Goal: Task Accomplishment & Management: Manage account settings

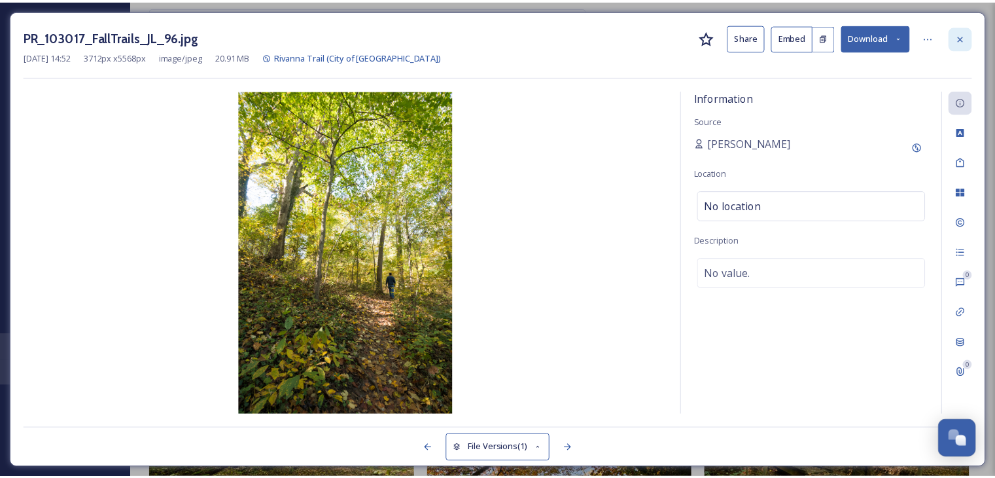
scroll to position [417, 0]
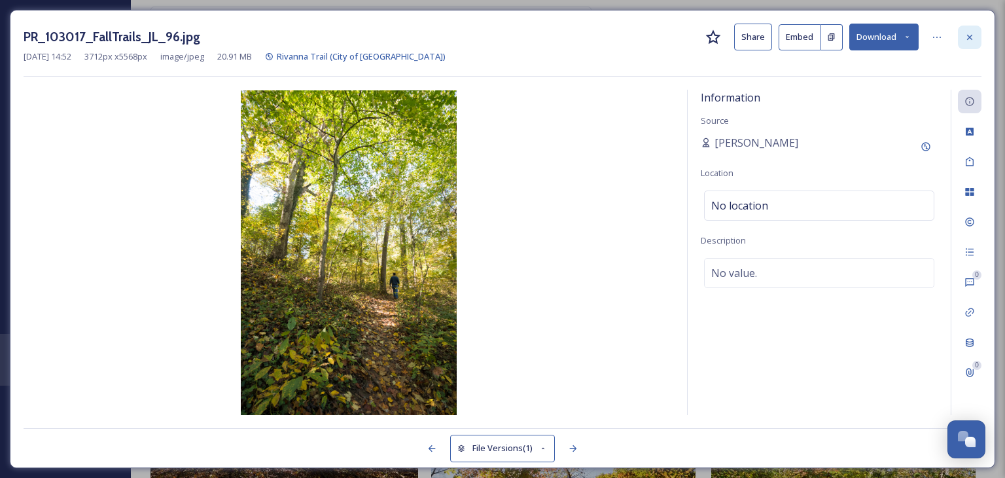
click at [973, 37] on icon at bounding box center [969, 37] width 10 height 10
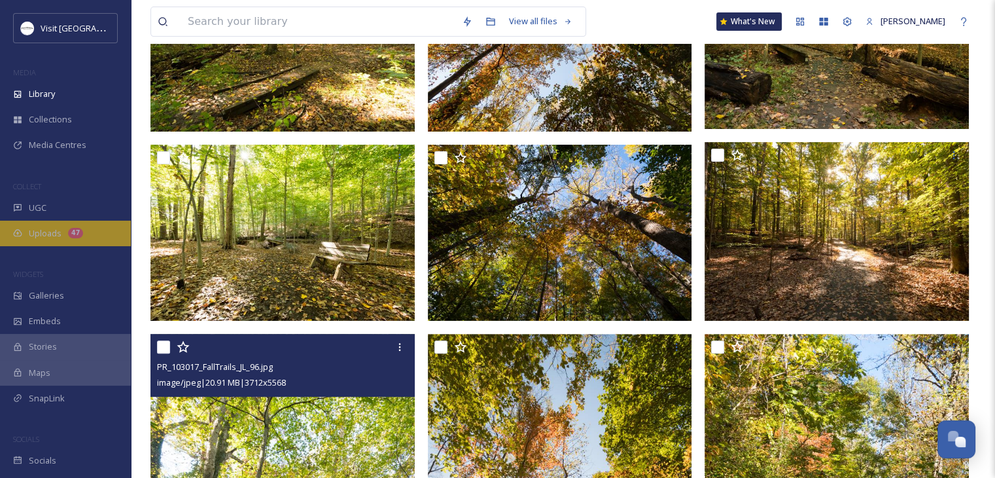
click at [51, 233] on span "Uploads" at bounding box center [45, 233] width 33 height 12
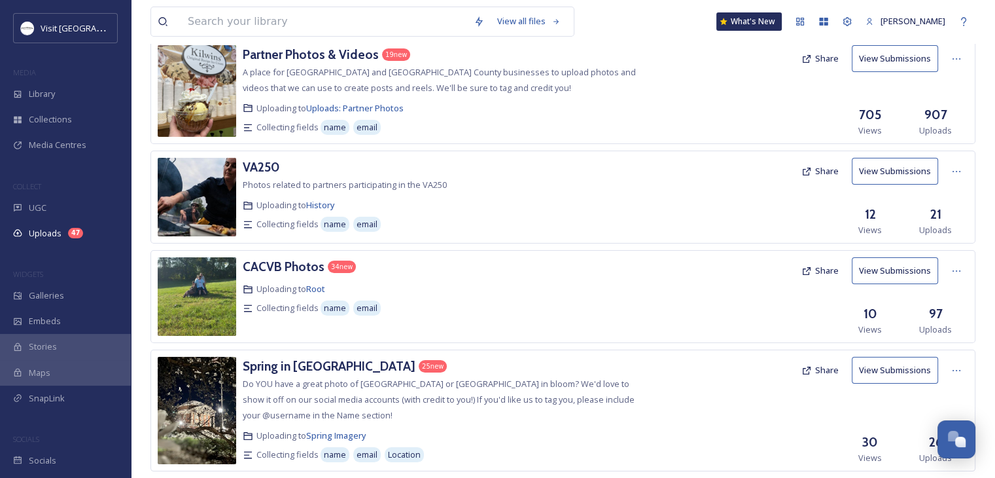
scroll to position [88, 0]
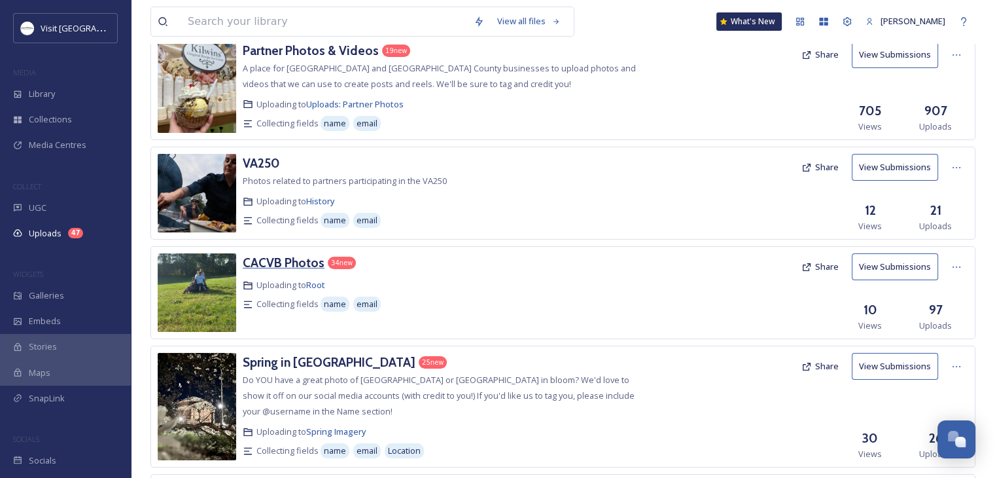
click at [287, 260] on h3 "CACVB Photos" at bounding box center [284, 262] width 82 height 16
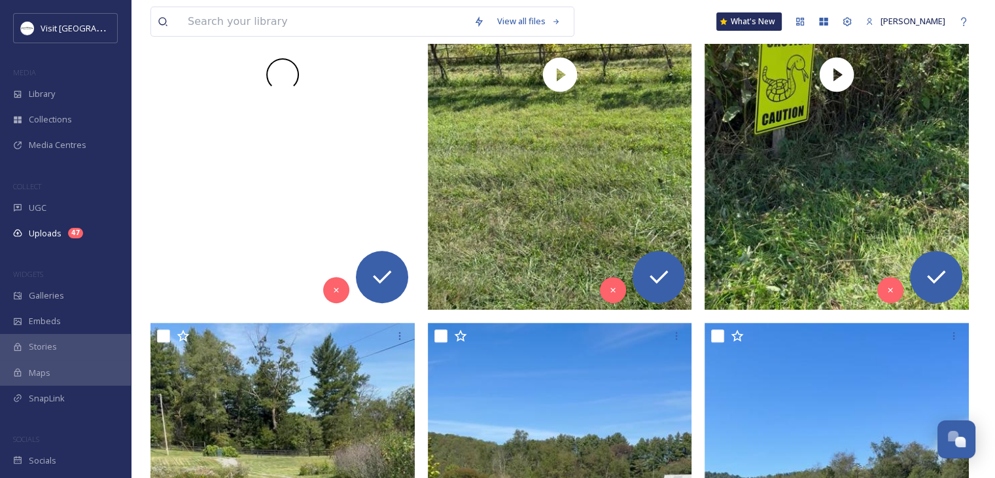
scroll to position [413, 0]
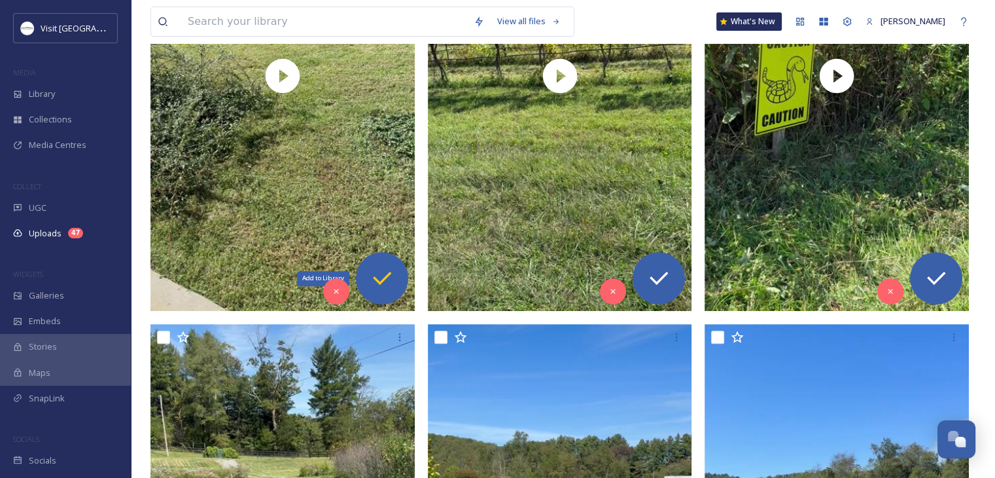
click at [383, 275] on icon at bounding box center [382, 278] width 26 height 26
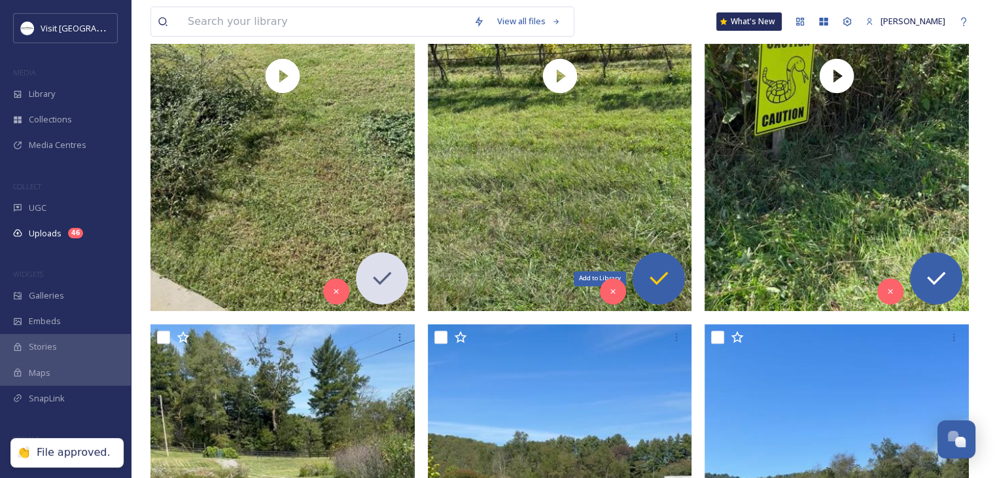
click at [663, 275] on icon at bounding box center [659, 277] width 18 height 13
click at [950, 278] on div "Add to Library" at bounding box center [936, 278] width 52 height 52
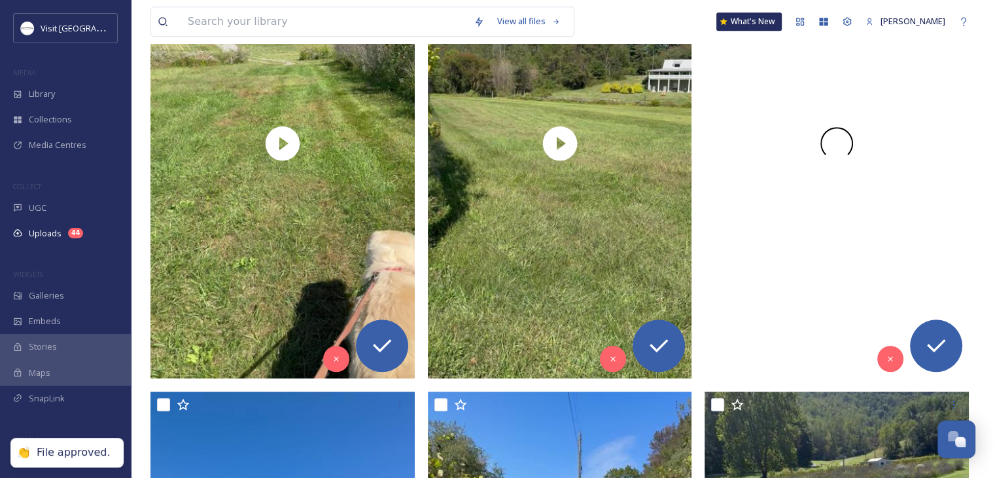
scroll to position [829, 0]
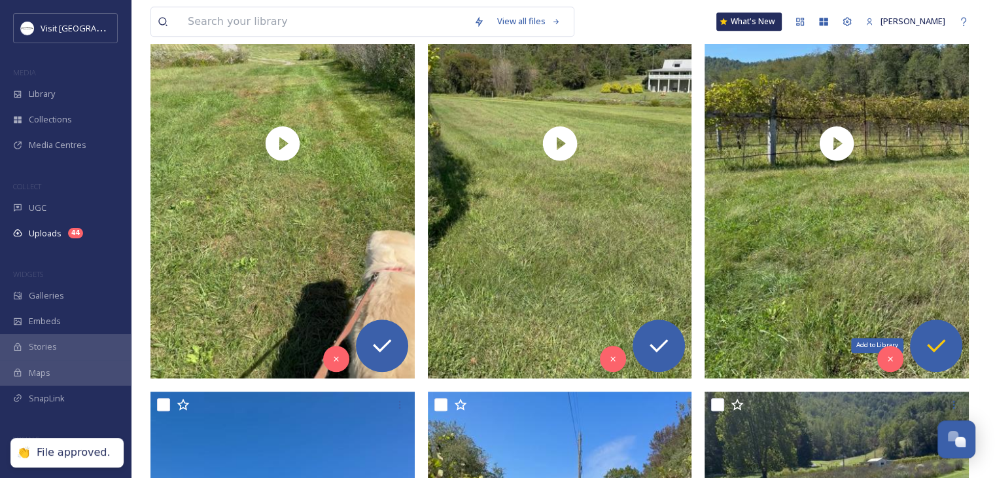
click at [933, 336] on icon at bounding box center [936, 345] width 26 height 26
click at [646, 351] on icon at bounding box center [659, 345] width 26 height 26
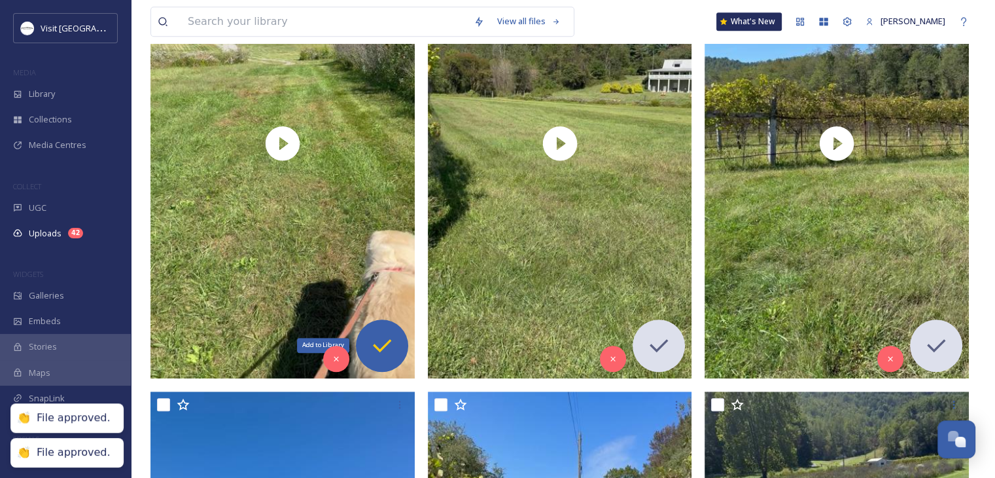
click at [367, 343] on div "Add to Library" at bounding box center [382, 345] width 52 height 52
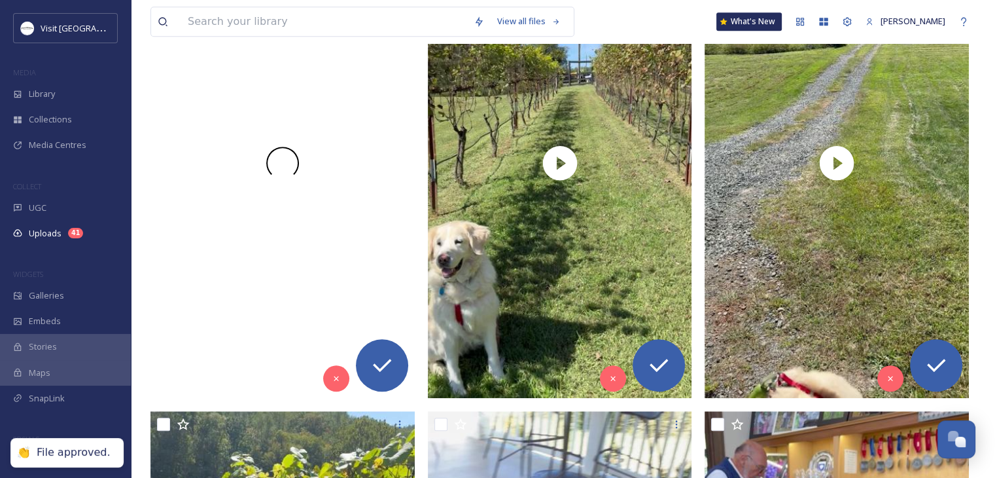
scroll to position [1293, 0]
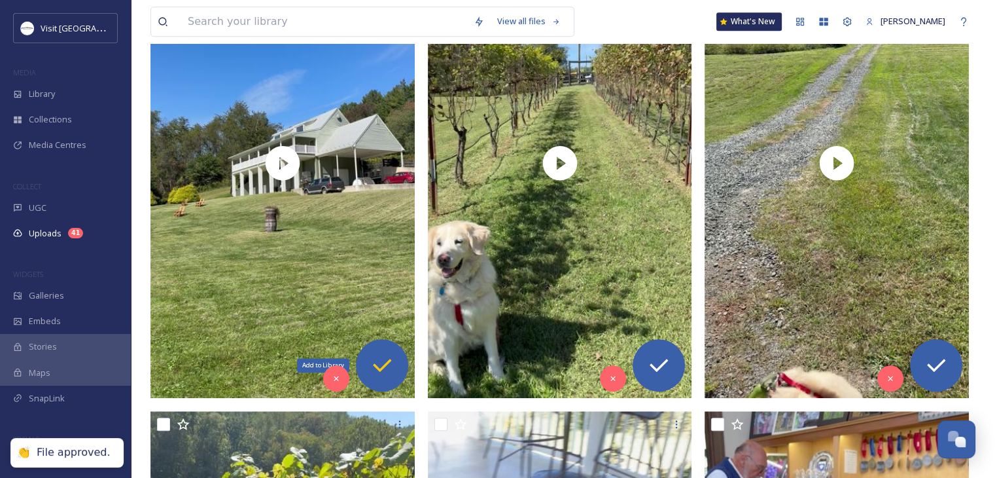
click at [383, 355] on icon at bounding box center [382, 365] width 26 height 26
click at [667, 363] on icon at bounding box center [659, 365] width 26 height 26
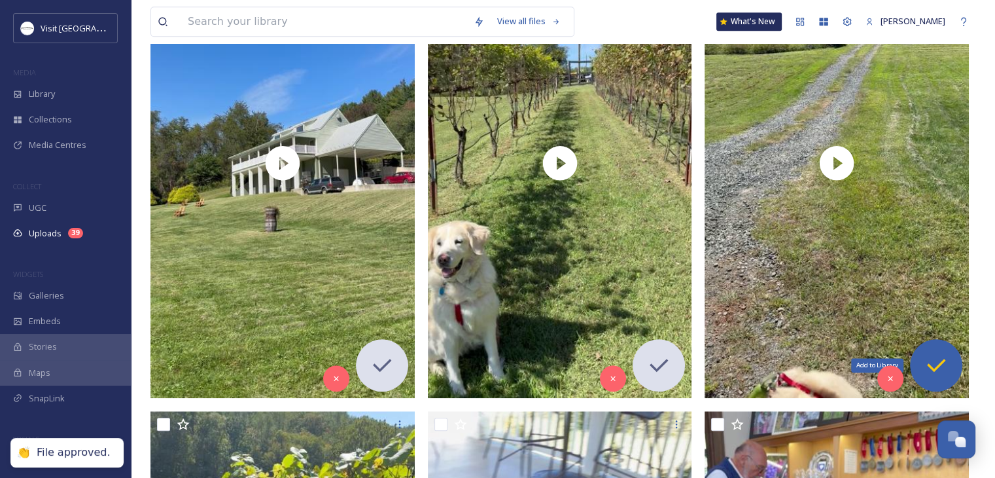
click at [947, 362] on icon at bounding box center [936, 365] width 26 height 26
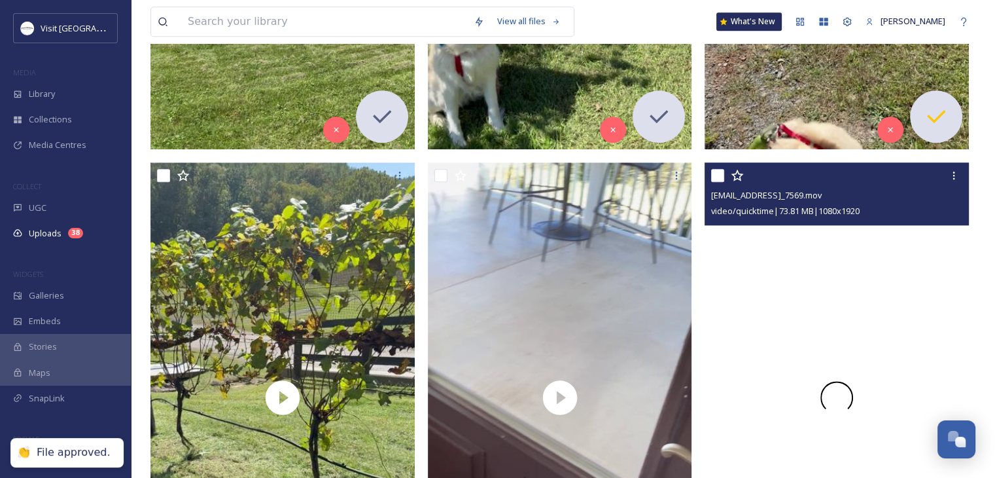
scroll to position [1783, 0]
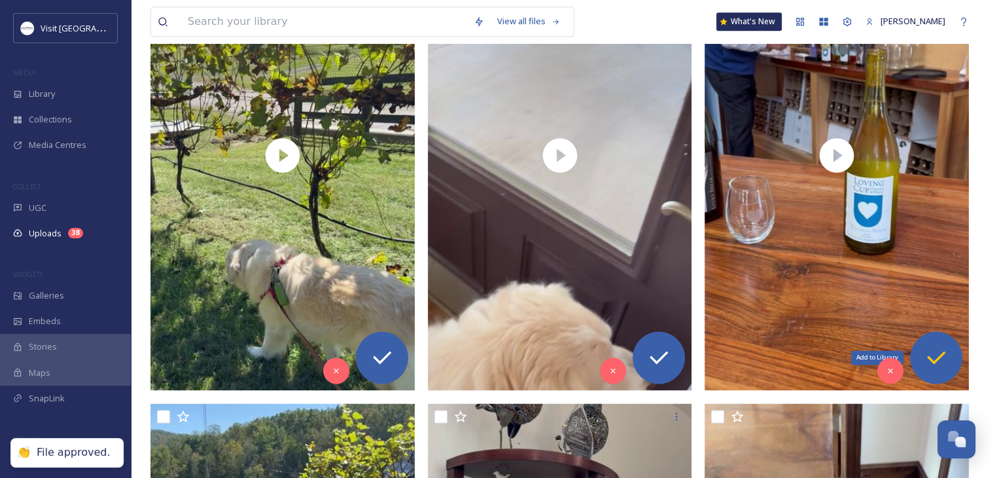
click at [941, 355] on icon at bounding box center [936, 357] width 18 height 13
click at [648, 353] on icon at bounding box center [659, 357] width 26 height 26
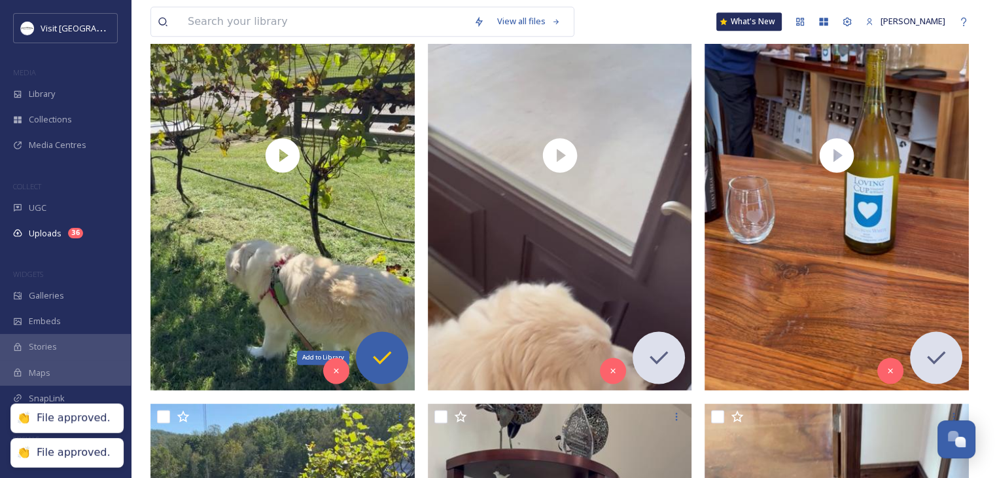
click at [366, 361] on div "Add to Library" at bounding box center [382, 357] width 52 height 52
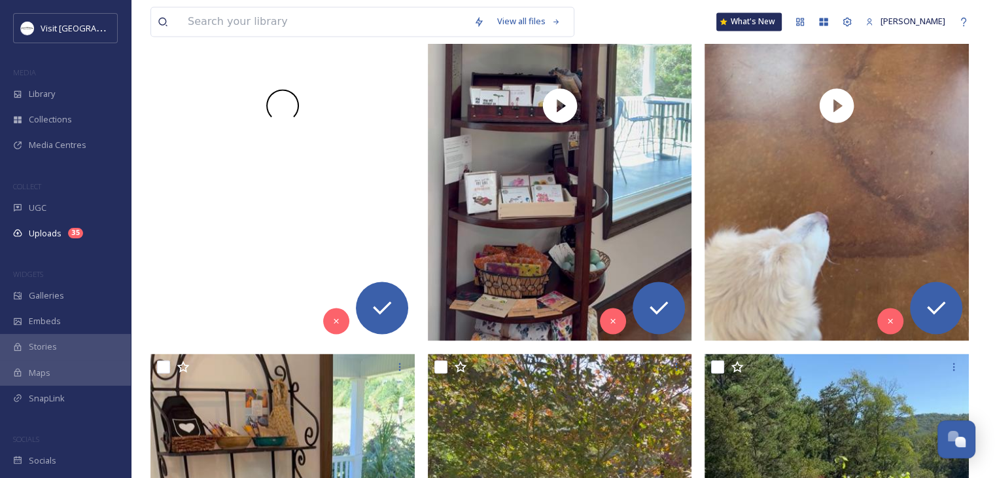
scroll to position [2316, 0]
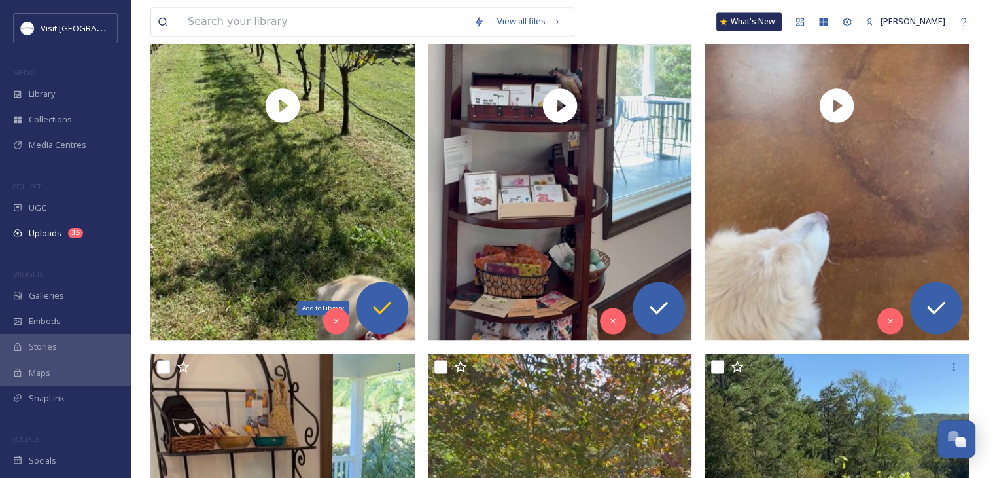
click at [391, 301] on icon at bounding box center [382, 307] width 26 height 26
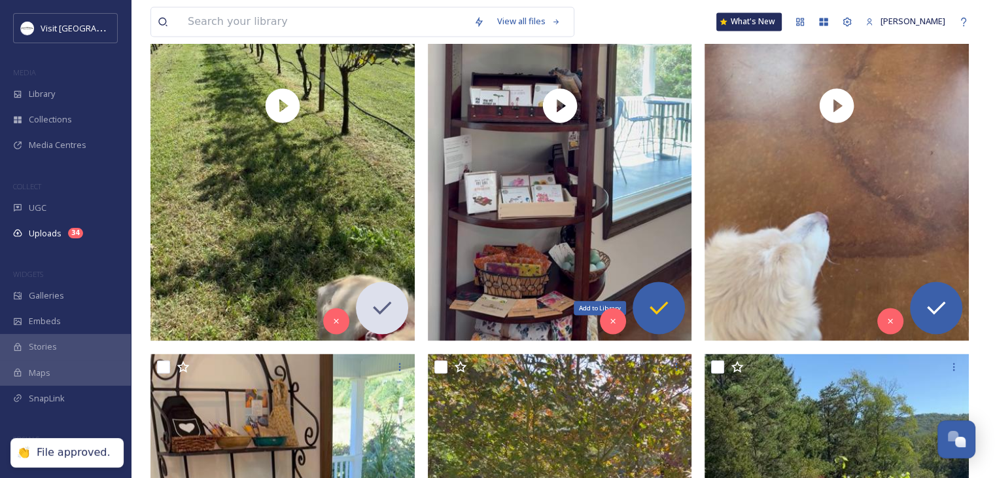
click at [665, 302] on icon at bounding box center [659, 307] width 18 height 13
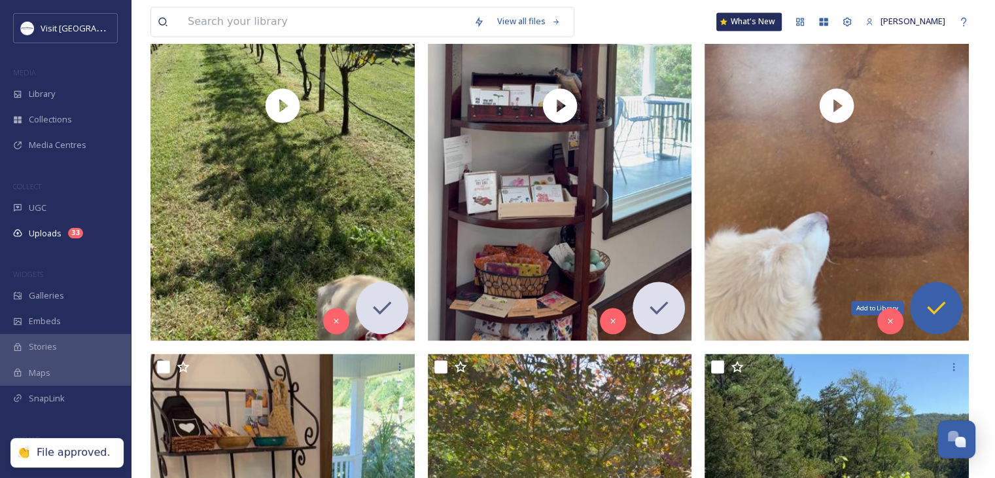
click at [944, 302] on icon at bounding box center [936, 307] width 18 height 13
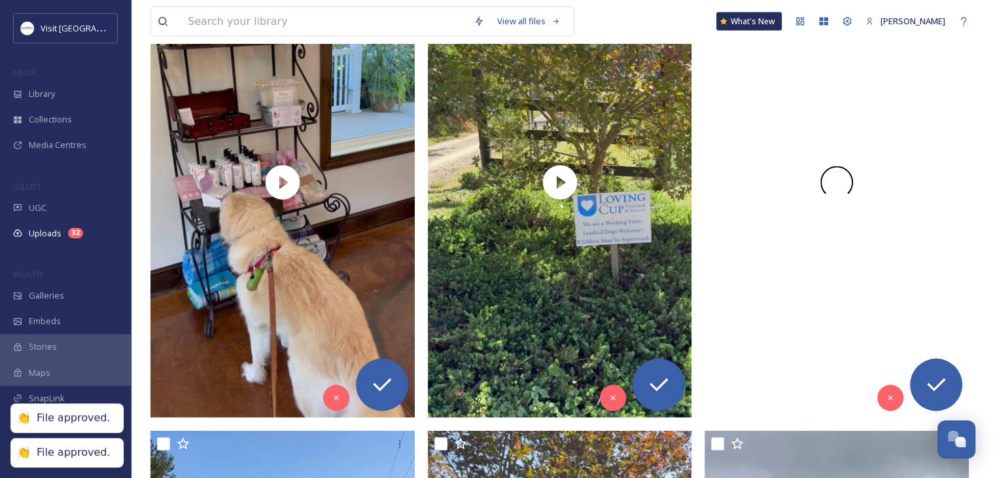
scroll to position [2727, 0]
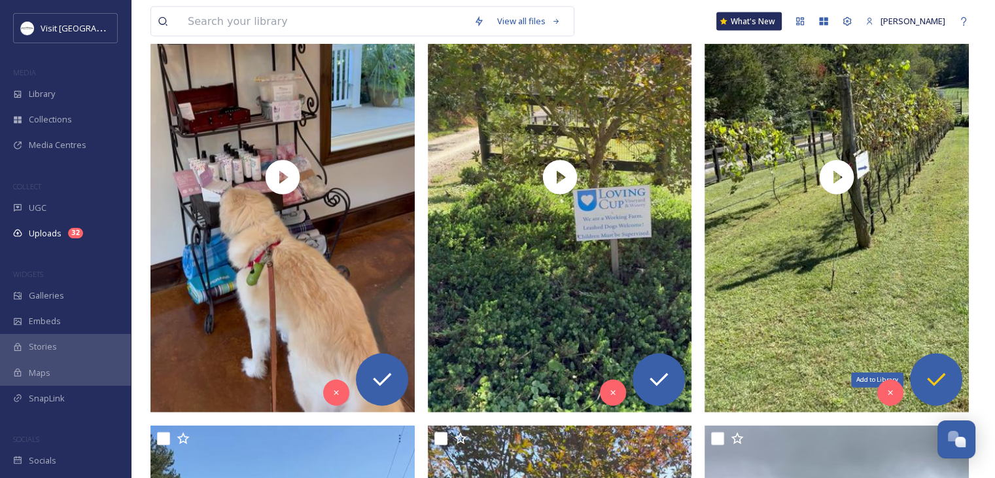
click at [937, 379] on icon at bounding box center [936, 379] width 18 height 13
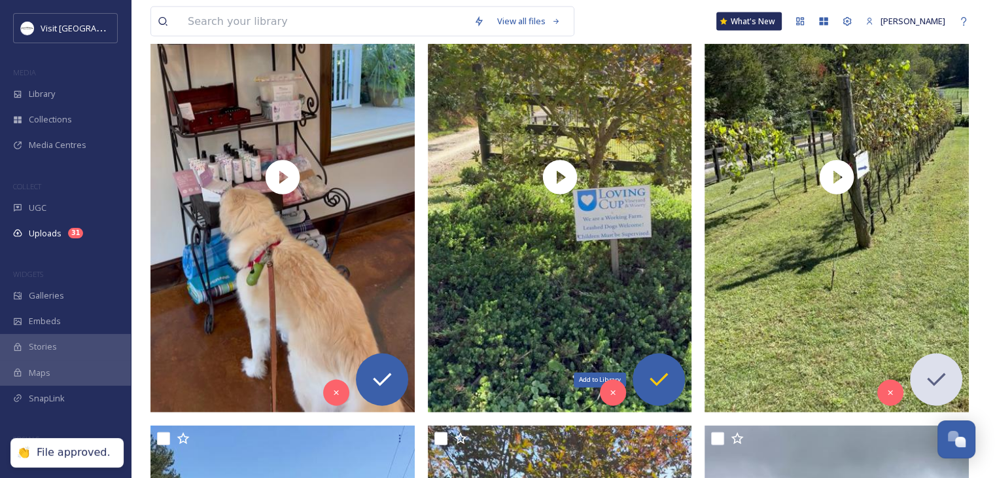
click at [648, 379] on icon at bounding box center [659, 379] width 26 height 26
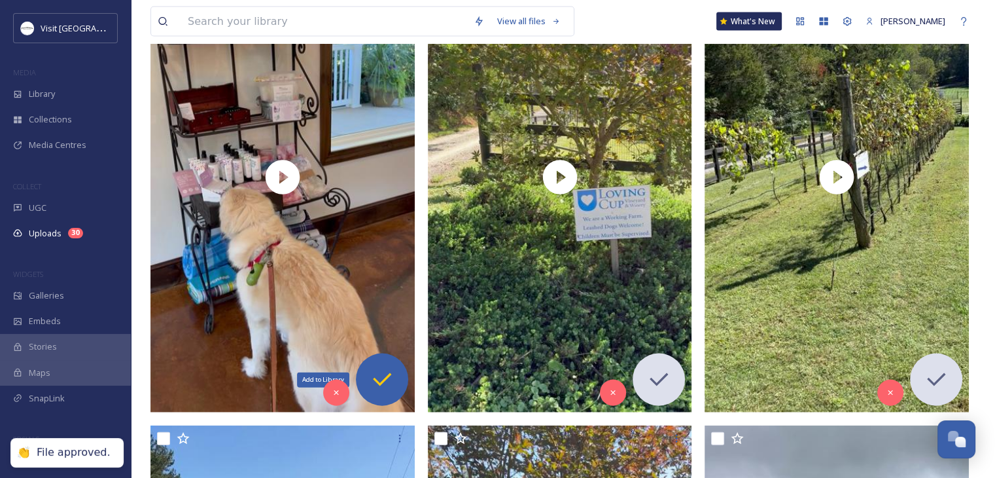
click at [369, 370] on icon at bounding box center [382, 379] width 26 height 26
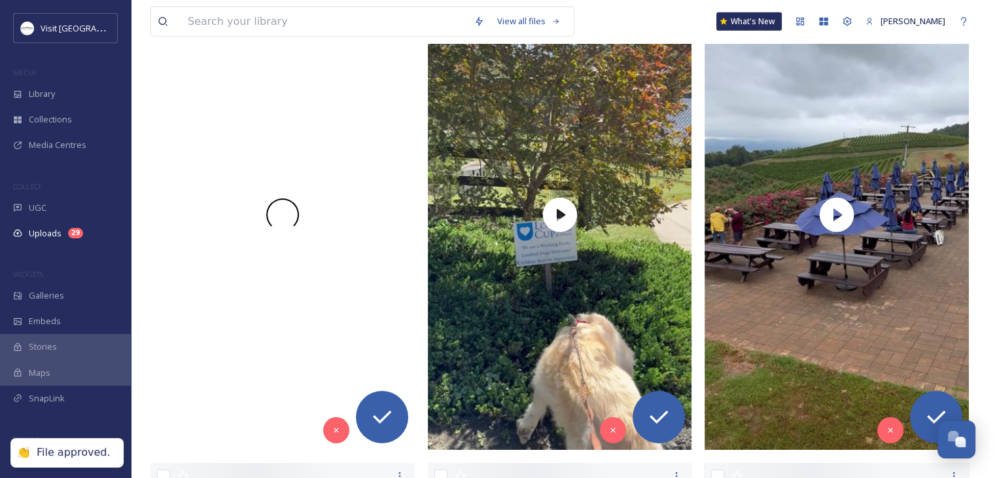
scroll to position [3175, 0]
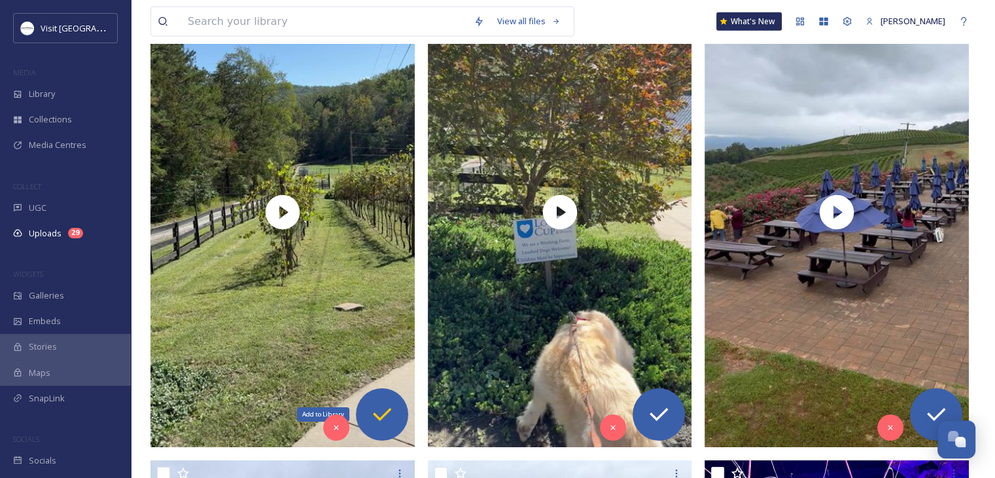
click at [386, 427] on div "Add to Library" at bounding box center [382, 414] width 52 height 52
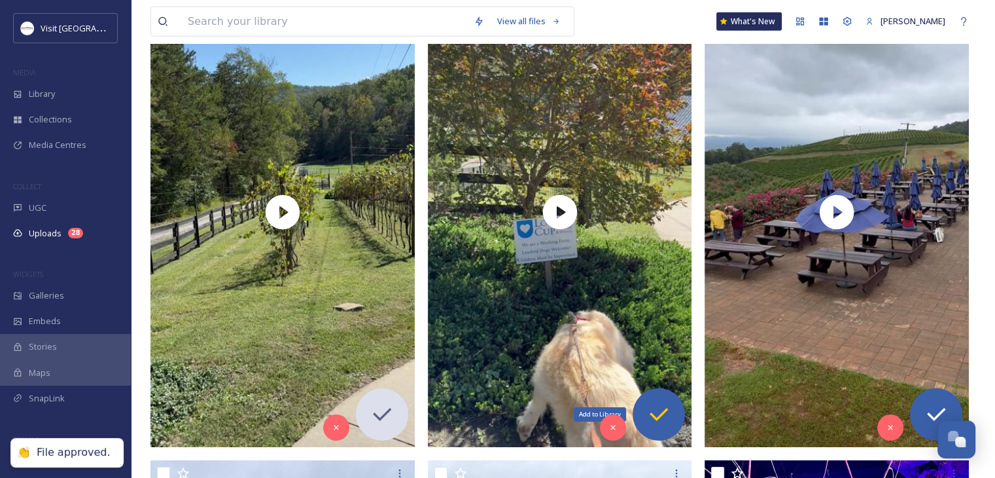
click at [659, 411] on icon at bounding box center [659, 414] width 26 height 26
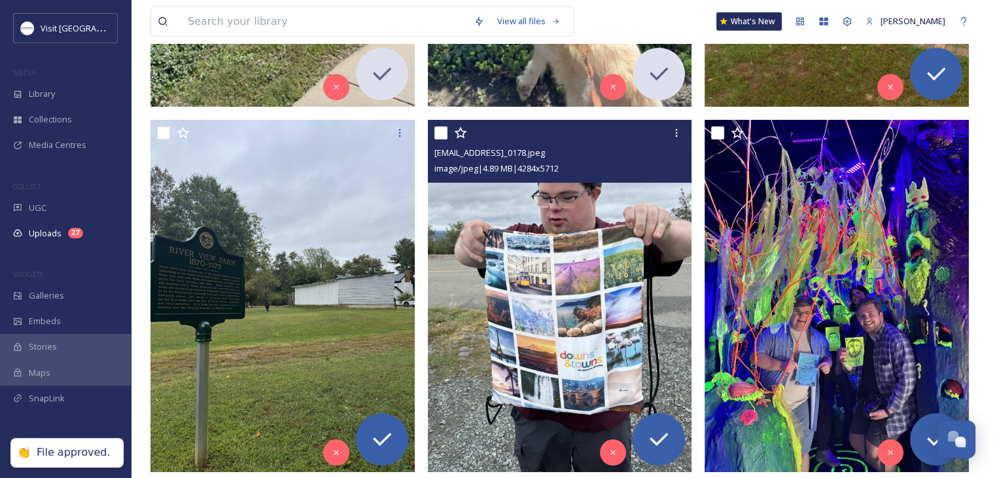
scroll to position [3525, 0]
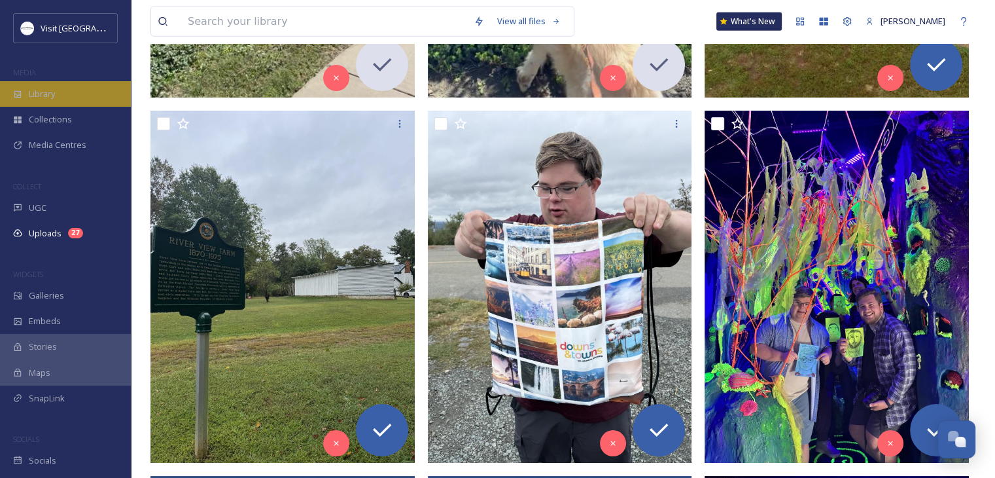
click at [13, 87] on div "Library" at bounding box center [65, 94] width 131 height 26
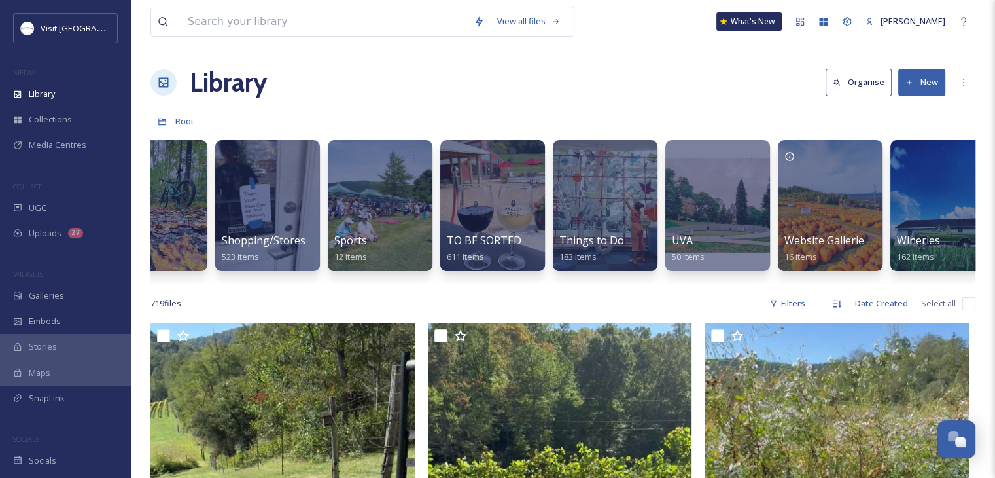
scroll to position [0, 1538]
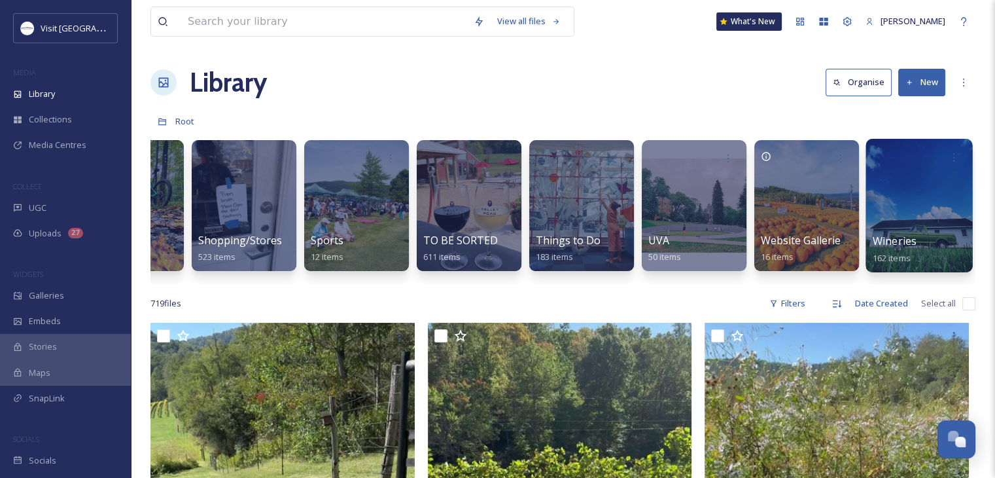
click at [929, 247] on div "Wineries 162 items" at bounding box center [920, 249] width 94 height 33
click at [911, 234] on span "Wineries" at bounding box center [895, 241] width 44 height 14
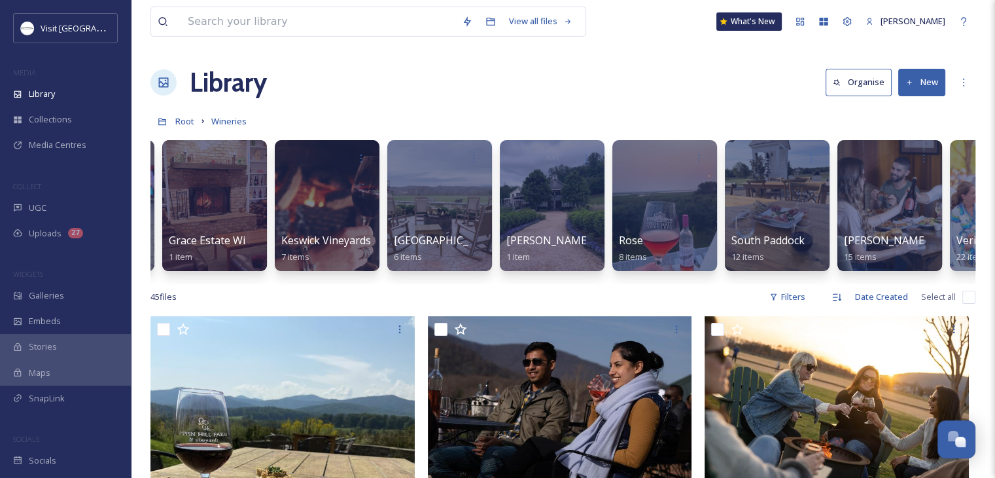
scroll to position [0, 638]
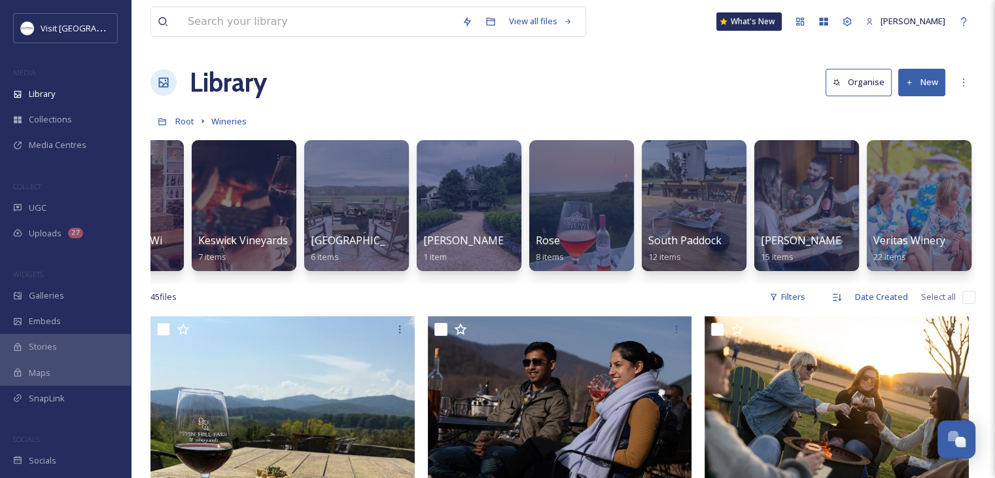
click at [911, 74] on button "New" at bounding box center [921, 82] width 47 height 27
click at [880, 160] on icon at bounding box center [882, 164] width 9 height 8
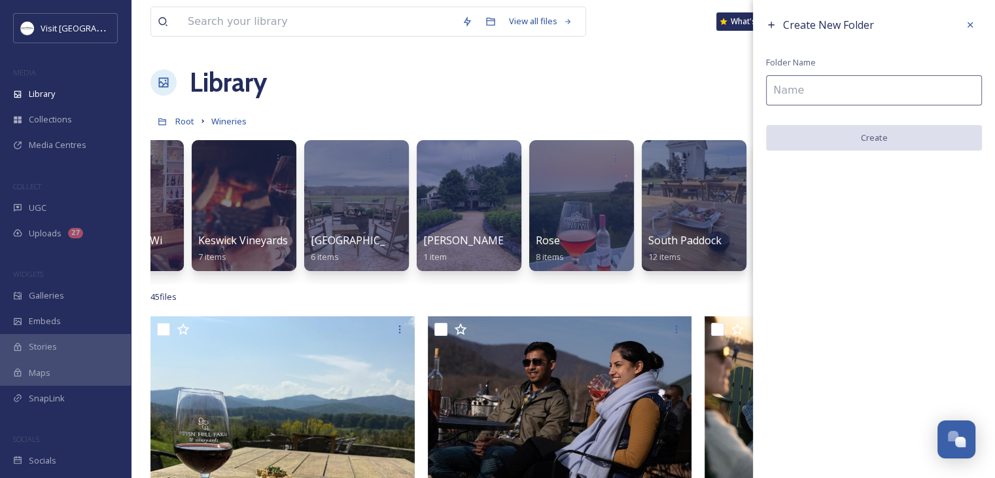
click at [841, 100] on input at bounding box center [874, 90] width 216 height 30
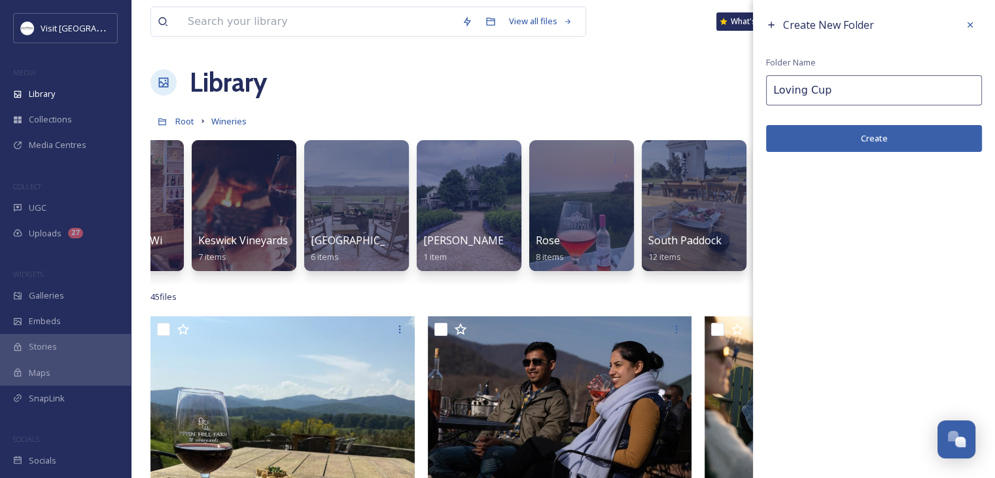
type input "Loving Cup"
click at [848, 140] on button "Create" at bounding box center [874, 138] width 216 height 27
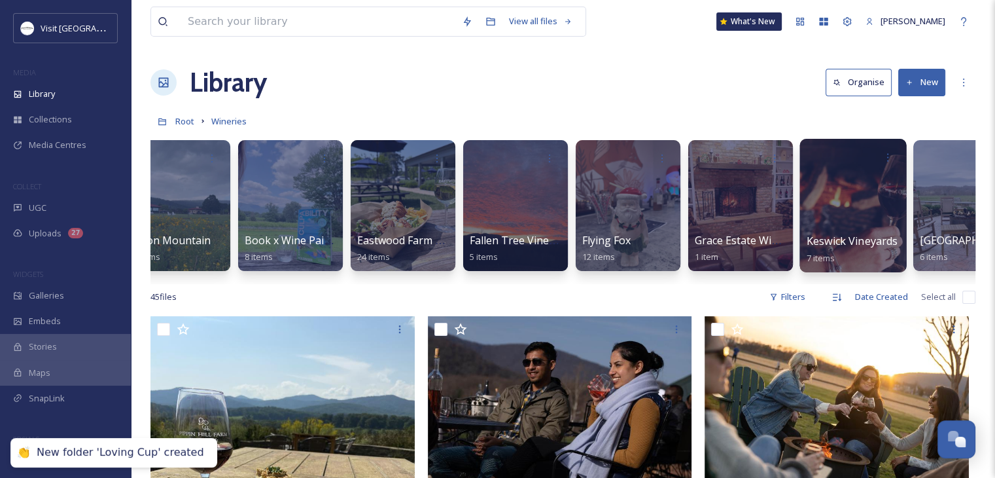
scroll to position [0, 0]
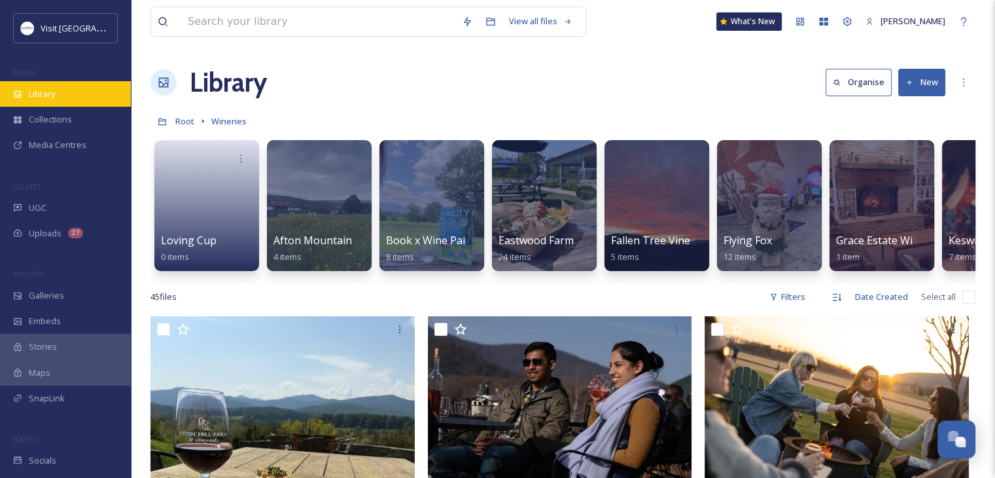
click at [39, 91] on span "Library" at bounding box center [42, 94] width 26 height 12
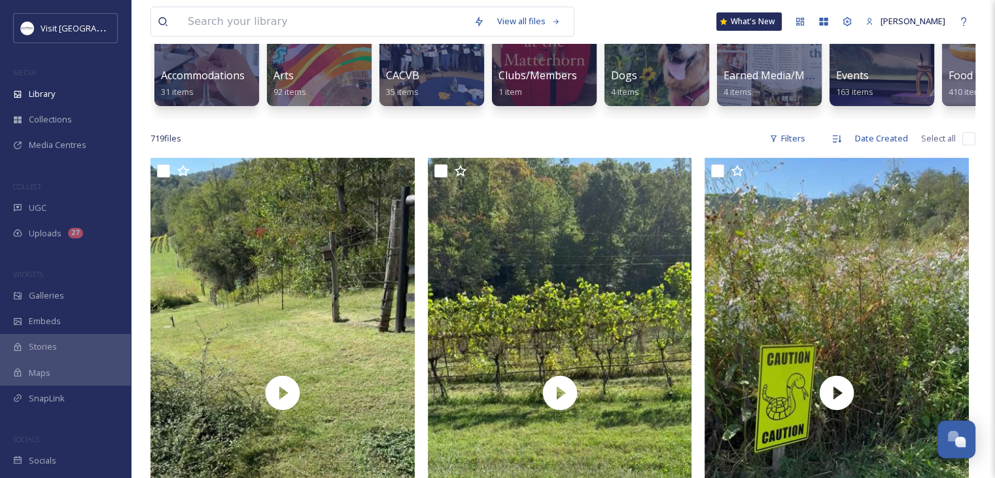
scroll to position [169, 0]
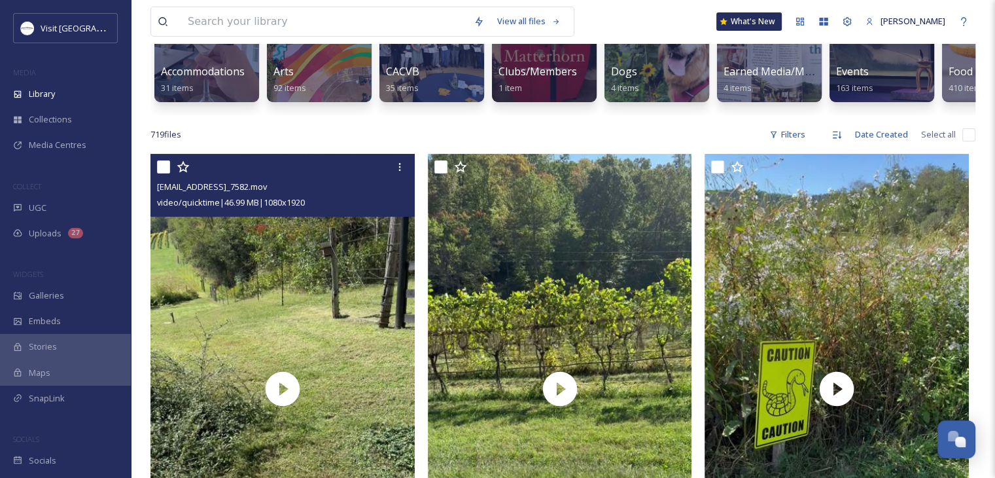
click at [156, 168] on div "[EMAIL_ADDRESS]_7582.mov video/quicktime | 46.99 MB | 1080 x 1920" at bounding box center [282, 185] width 264 height 63
click at [167, 171] on input "checkbox" at bounding box center [163, 166] width 13 height 13
checkbox input "true"
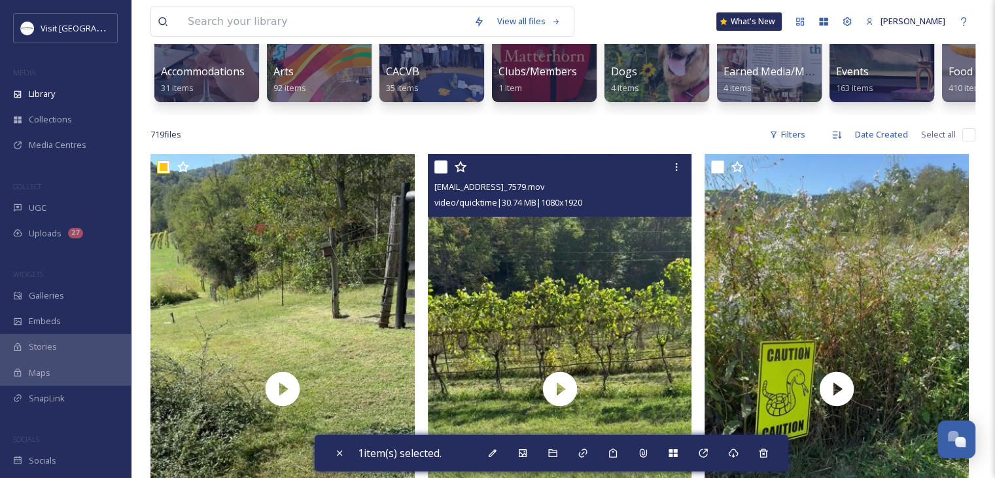
click at [447, 173] on input "checkbox" at bounding box center [440, 166] width 13 height 13
checkbox input "true"
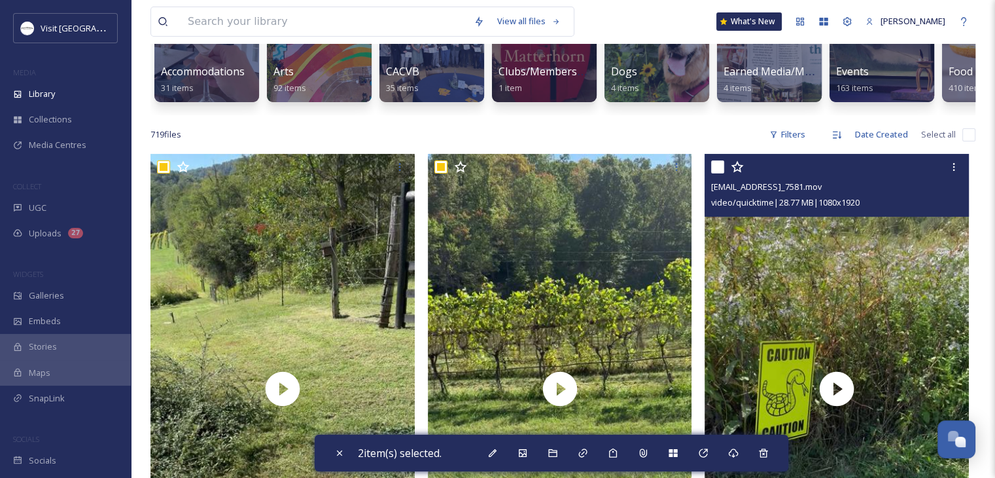
click at [712, 173] on input "checkbox" at bounding box center [717, 166] width 13 height 13
checkbox input "true"
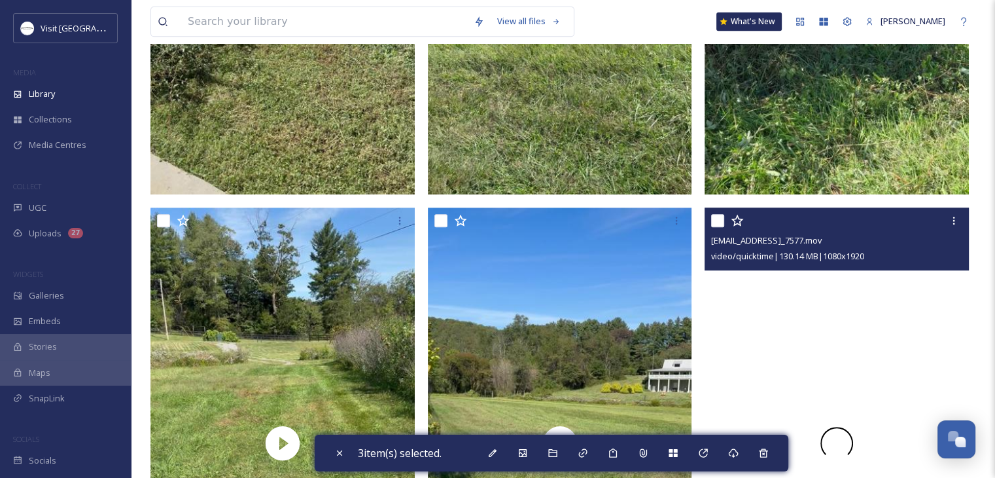
scroll to position [691, 0]
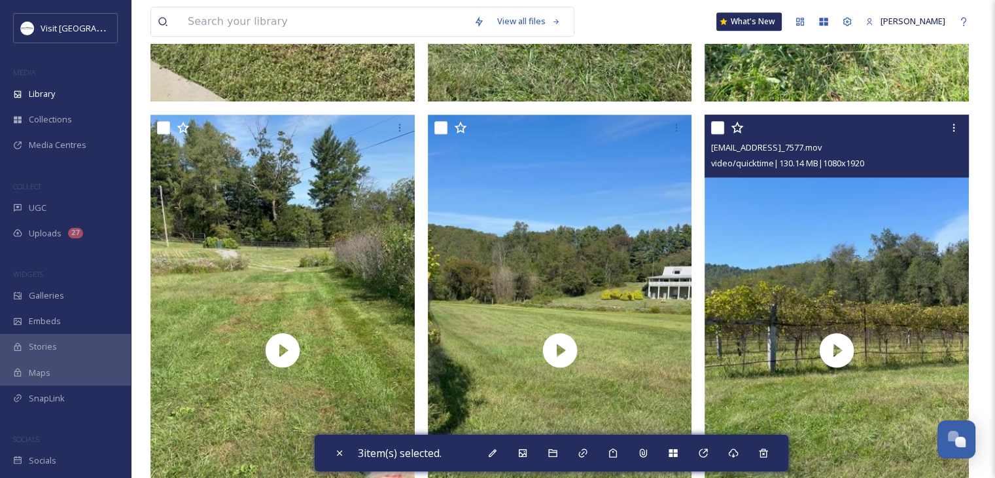
click at [716, 134] on input "checkbox" at bounding box center [717, 127] width 13 height 13
checkbox input "true"
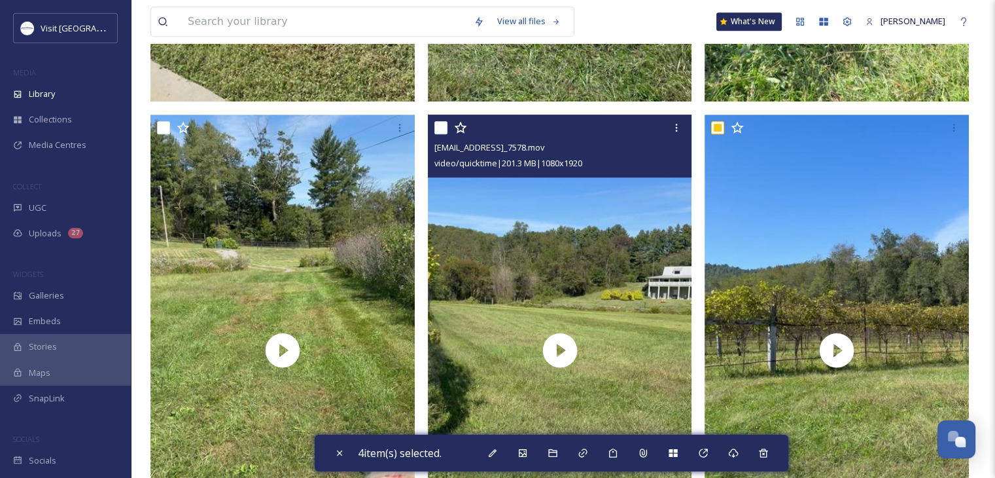
click at [438, 134] on input "checkbox" at bounding box center [440, 127] width 13 height 13
checkbox input "true"
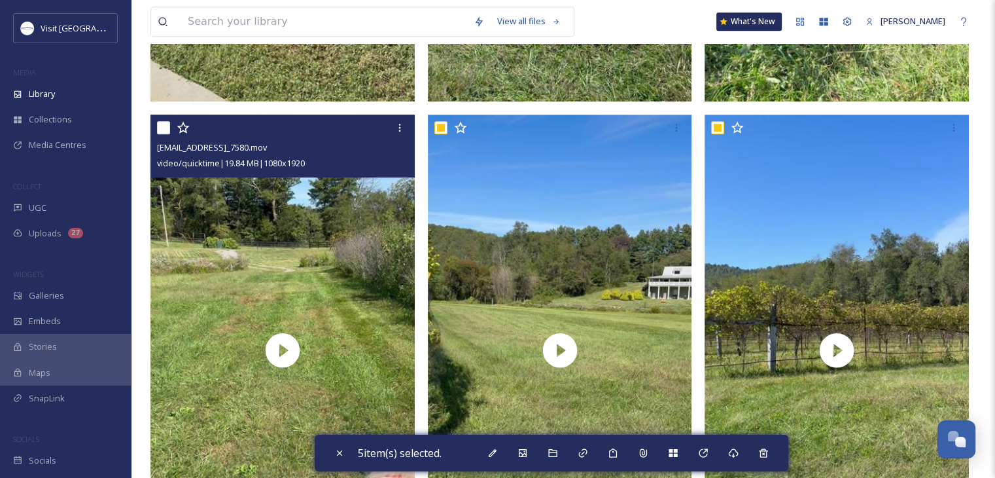
click at [160, 134] on input "checkbox" at bounding box center [163, 127] width 13 height 13
checkbox input "true"
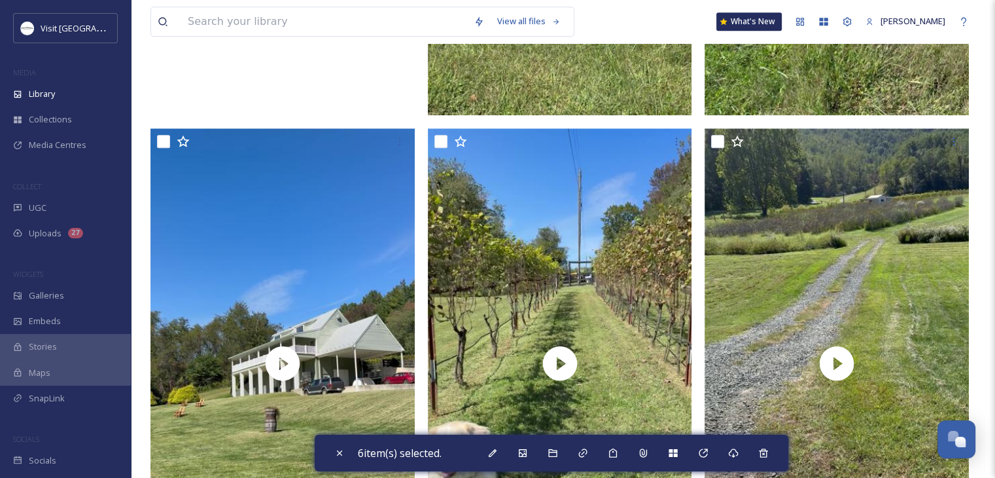
scroll to position [1161, 0]
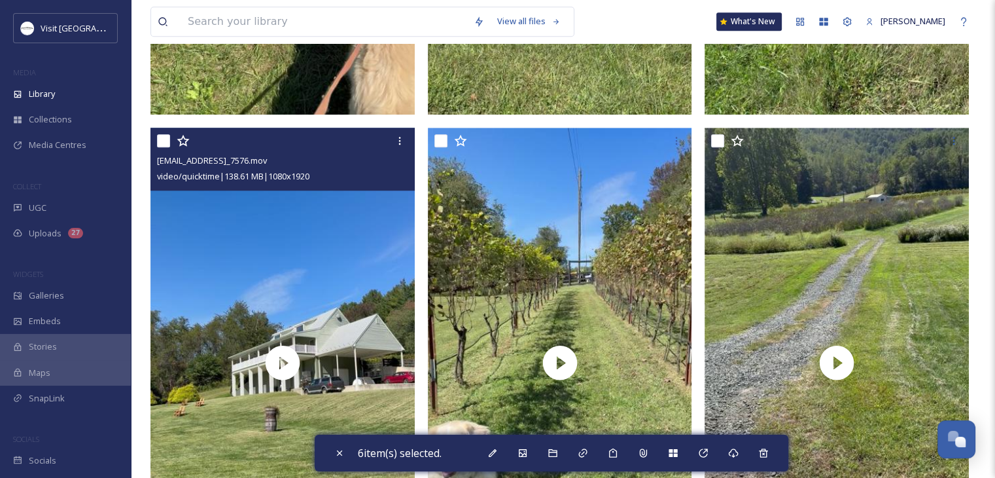
click at [162, 142] on div at bounding box center [284, 141] width 254 height 24
click at [168, 147] on input "checkbox" at bounding box center [163, 140] width 13 height 13
checkbox input "true"
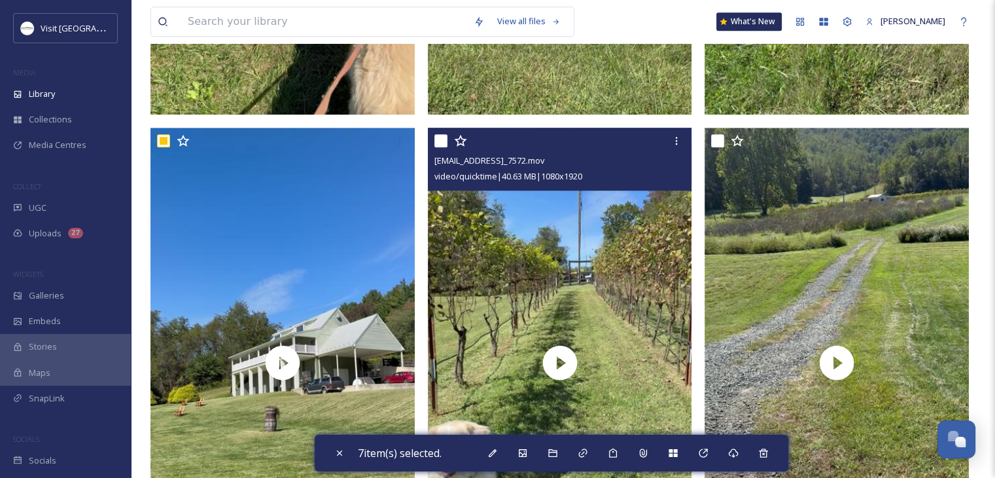
click at [442, 147] on input "checkbox" at bounding box center [440, 140] width 13 height 13
checkbox input "true"
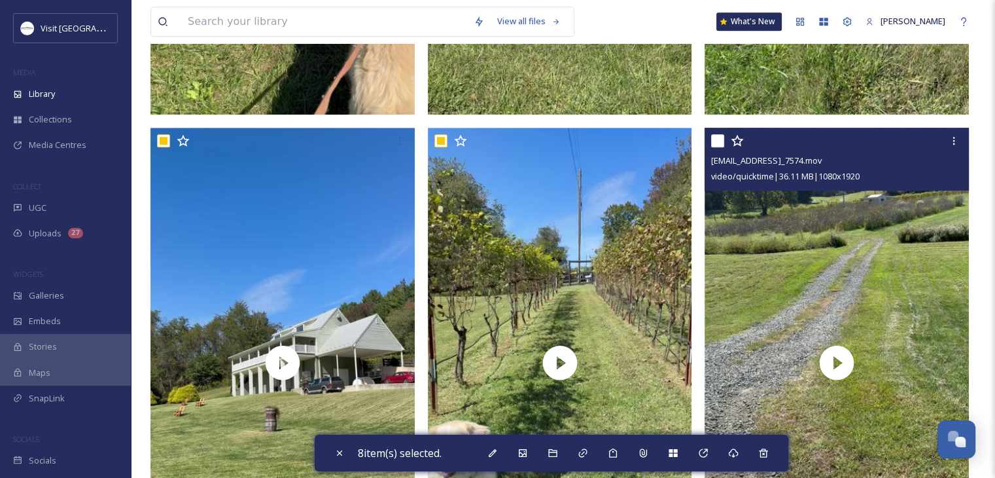
click at [719, 147] on input "checkbox" at bounding box center [717, 140] width 13 height 13
checkbox input "true"
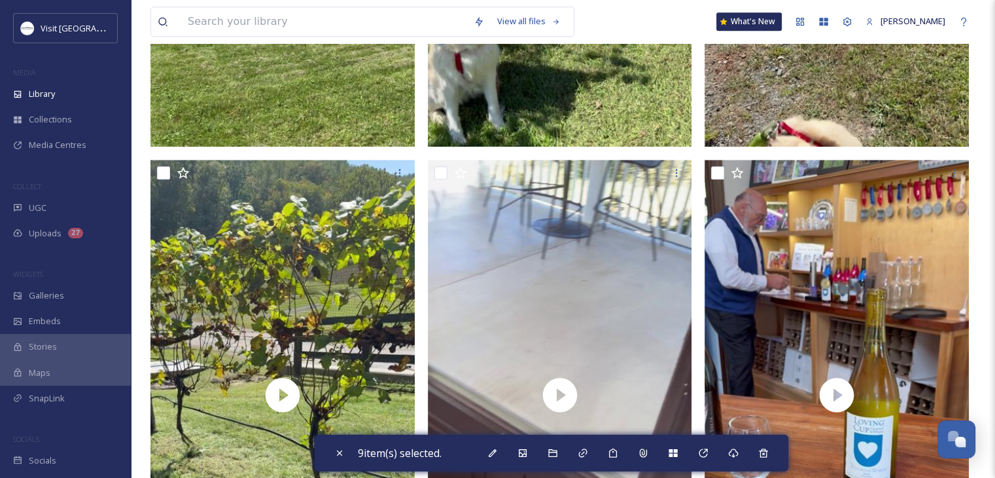
scroll to position [1631, 0]
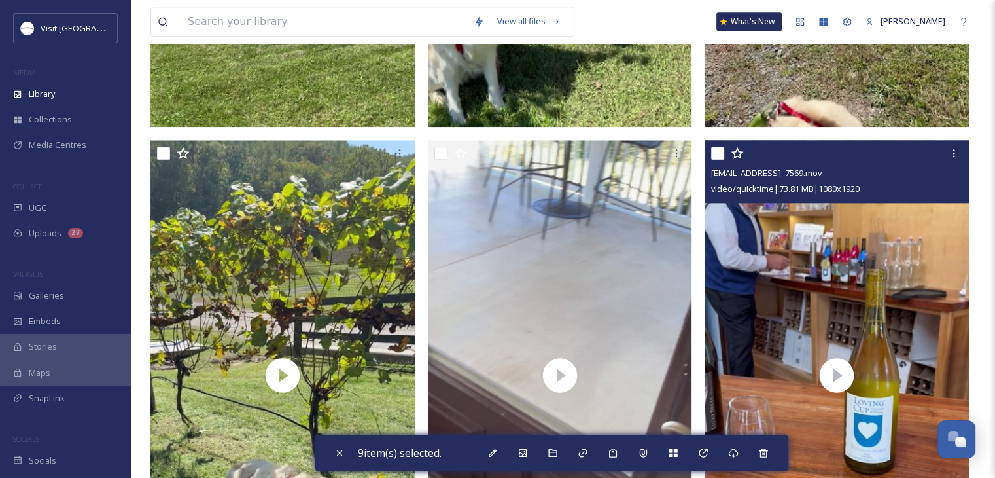
click at [716, 160] on input "checkbox" at bounding box center [717, 153] width 13 height 13
checkbox input "true"
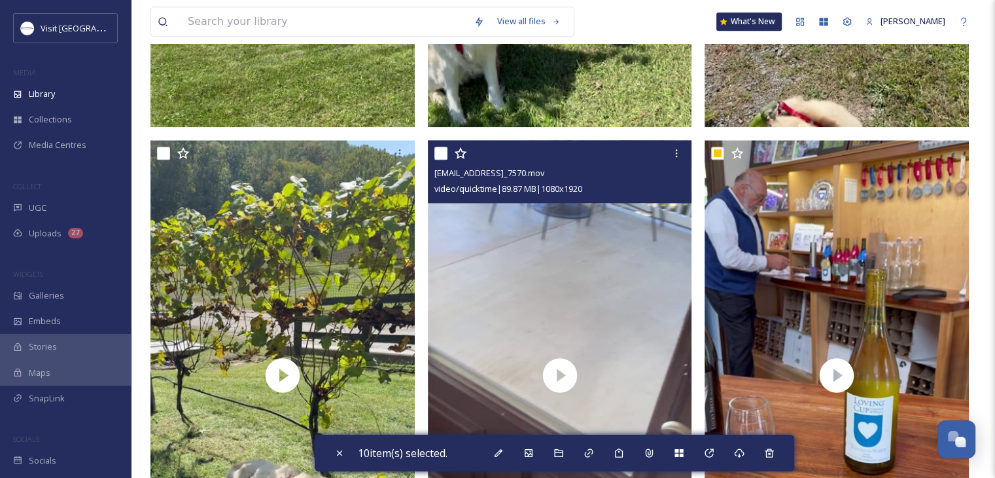
click at [440, 160] on input "checkbox" at bounding box center [440, 153] width 13 height 13
checkbox input "true"
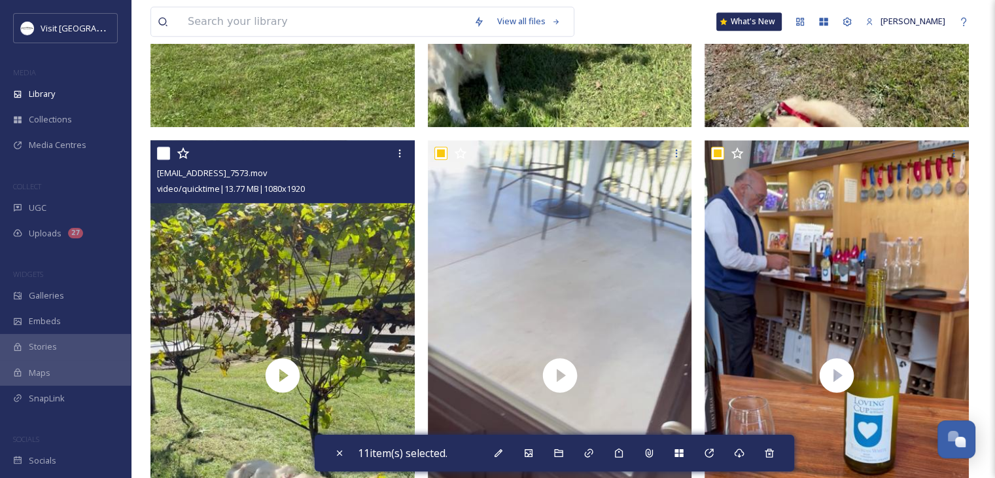
click at [164, 160] on input "checkbox" at bounding box center [163, 153] width 13 height 13
checkbox input "true"
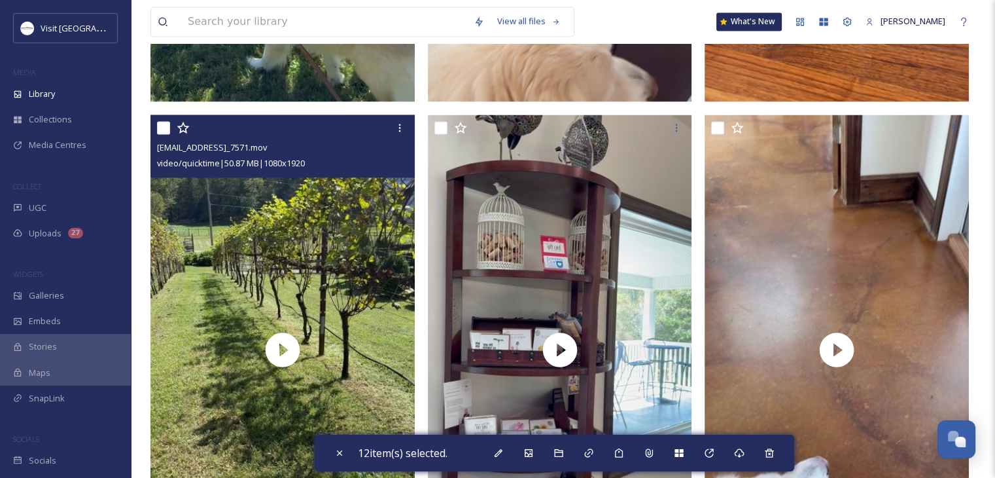
scroll to position [2142, 0]
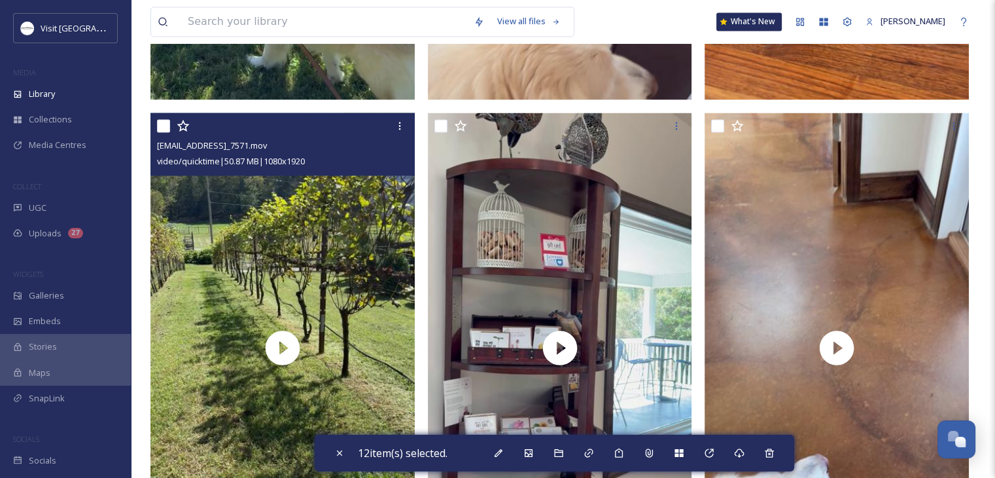
click at [161, 132] on input "checkbox" at bounding box center [163, 125] width 13 height 13
checkbox input "true"
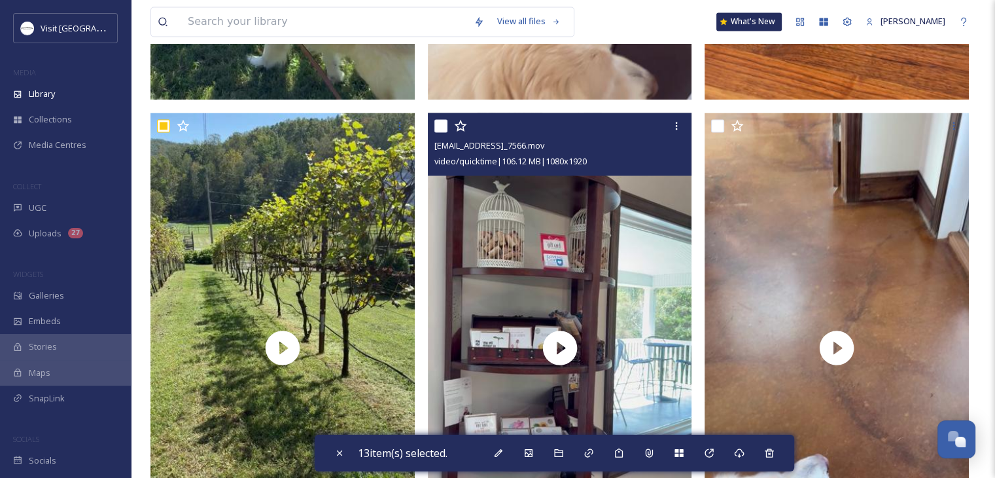
click at [440, 132] on input "checkbox" at bounding box center [440, 125] width 13 height 13
checkbox input "true"
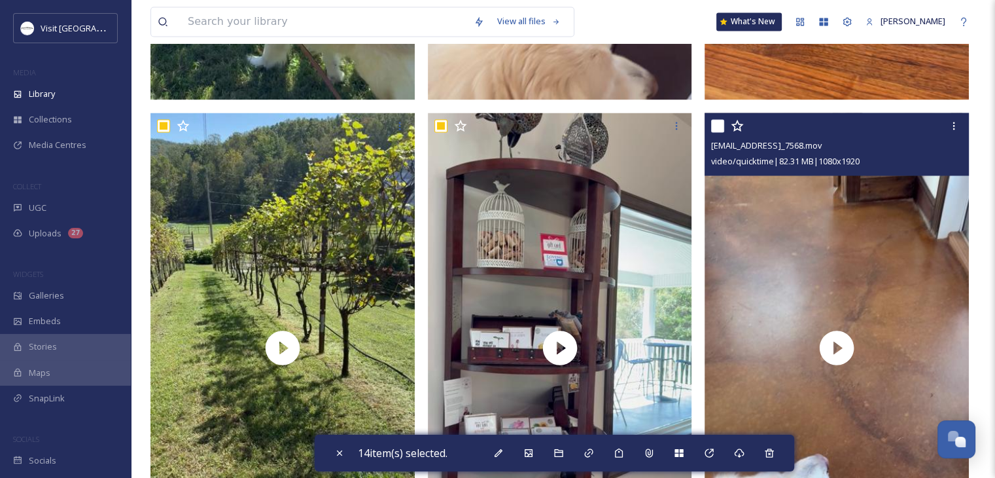
click at [716, 132] on input "checkbox" at bounding box center [717, 125] width 13 height 13
checkbox input "true"
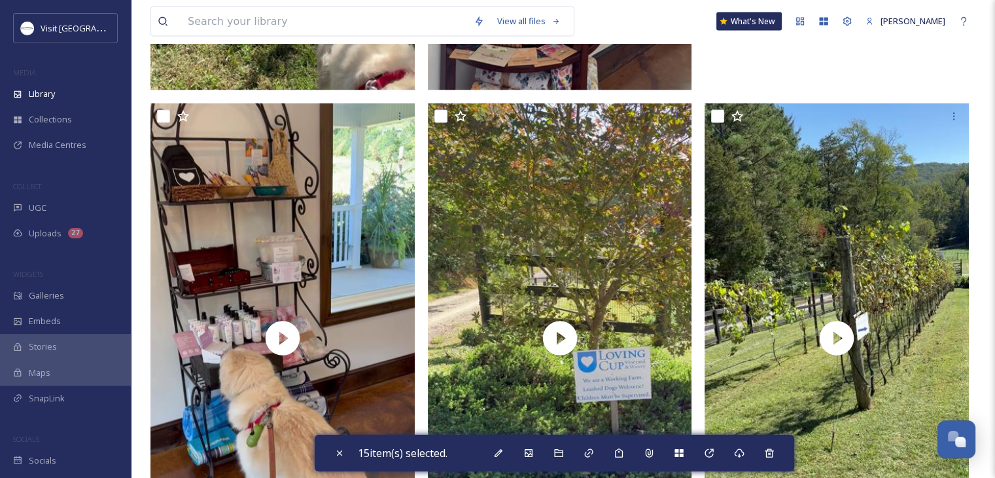
scroll to position [2637, 0]
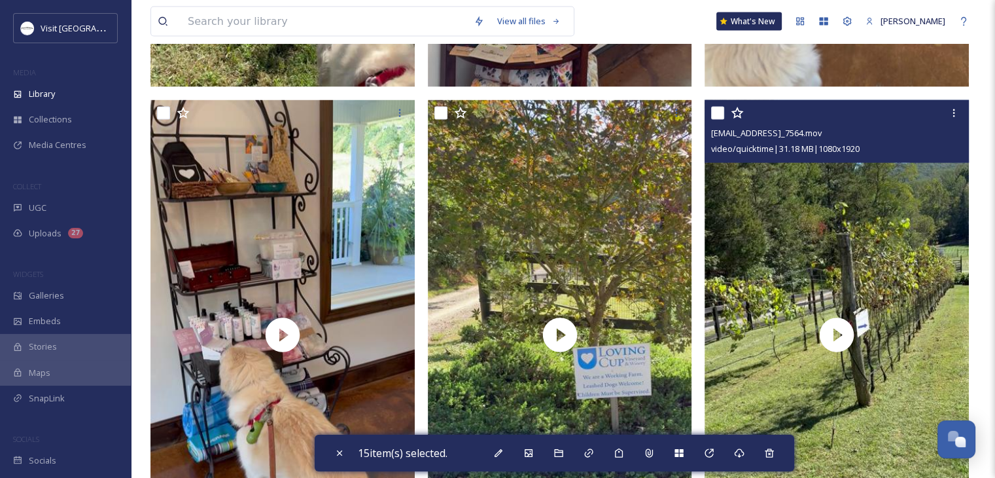
click at [718, 120] on input "checkbox" at bounding box center [717, 113] width 13 height 13
checkbox input "true"
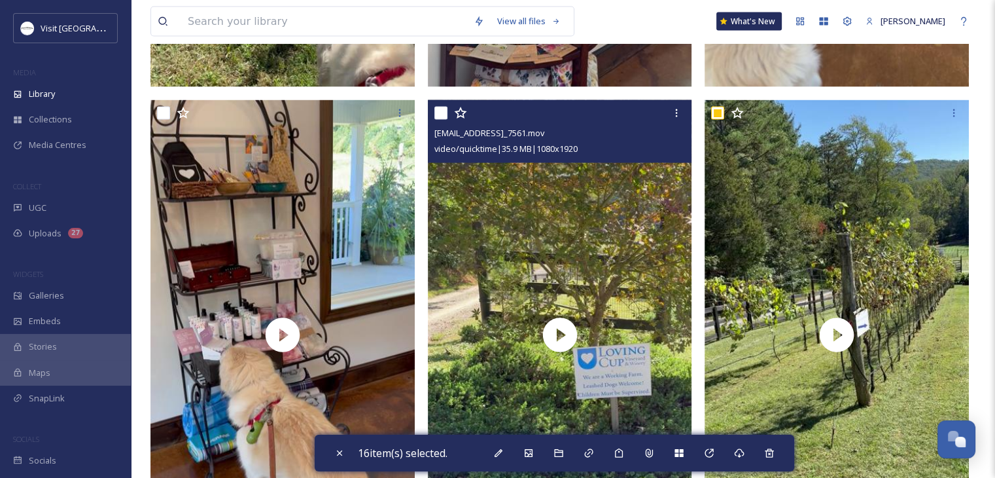
click at [442, 120] on input "checkbox" at bounding box center [440, 113] width 13 height 13
checkbox input "true"
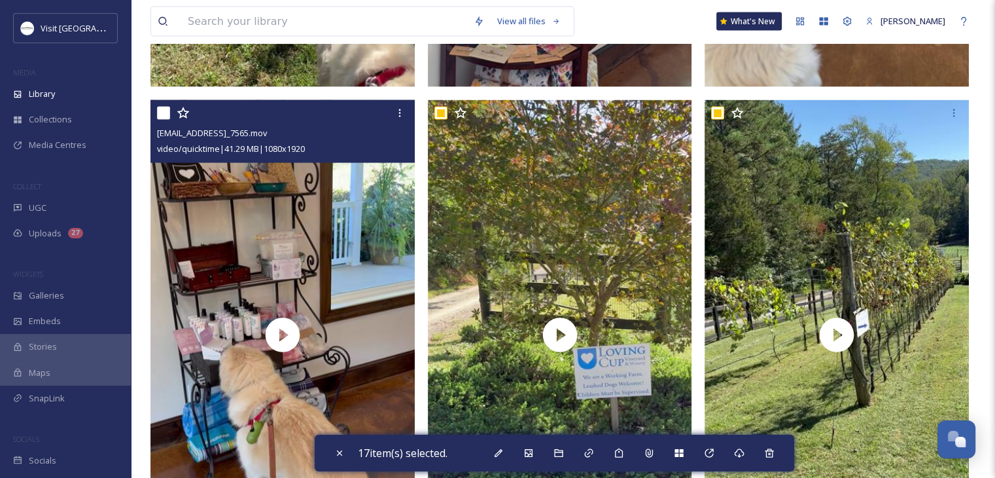
click at [159, 120] on input "checkbox" at bounding box center [163, 113] width 13 height 13
checkbox input "true"
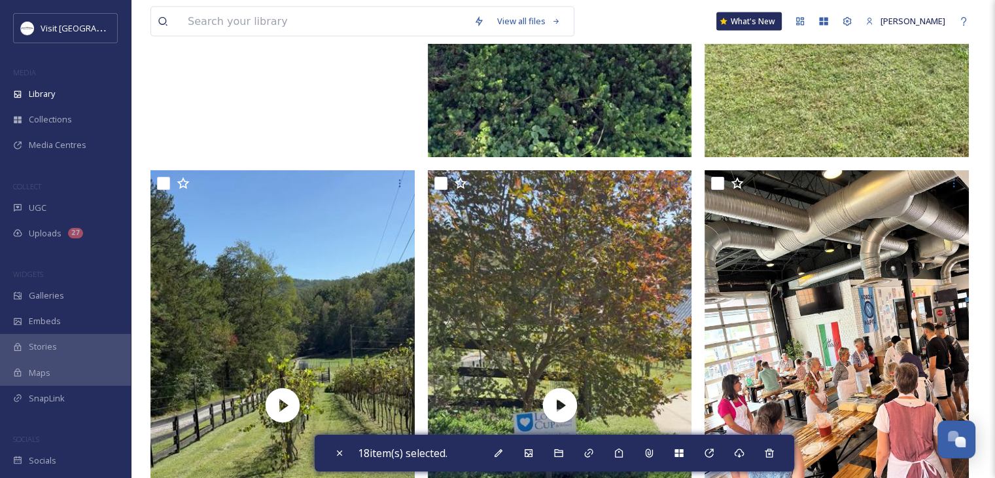
scroll to position [3051, 0]
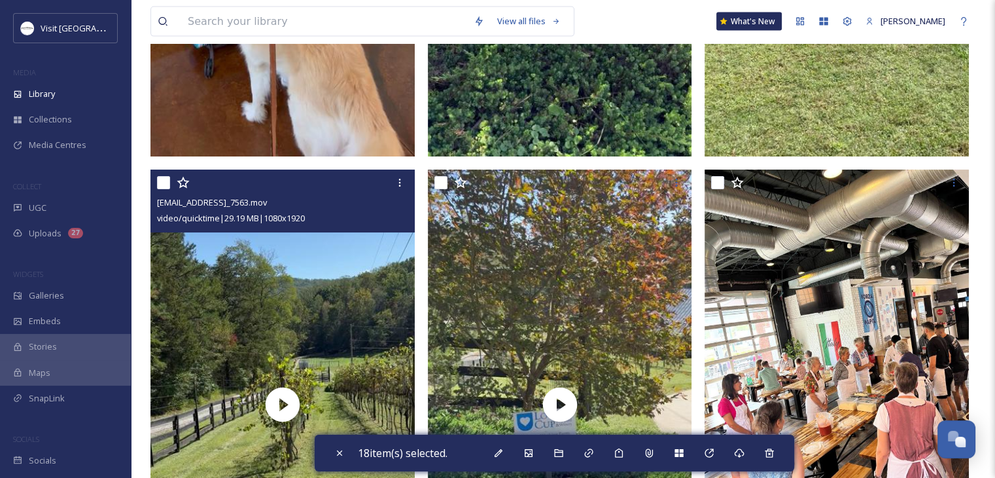
click at [165, 189] on input "checkbox" at bounding box center [163, 182] width 13 height 13
checkbox input "true"
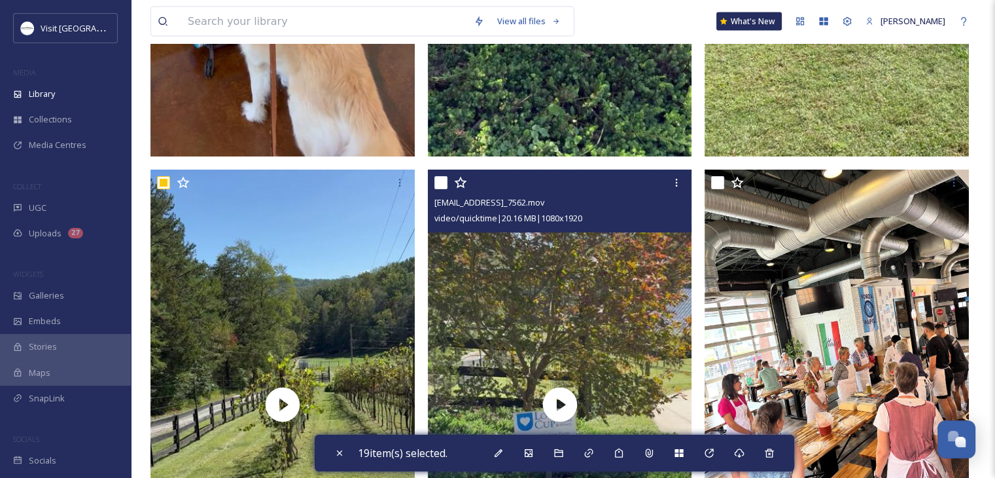
click at [436, 189] on input "checkbox" at bounding box center [440, 182] width 13 height 13
checkbox input "true"
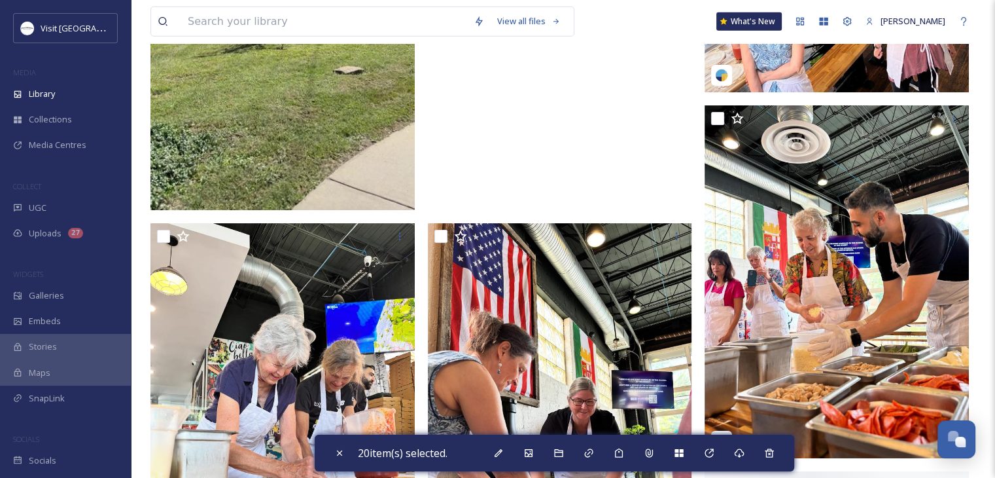
scroll to position [3483, 0]
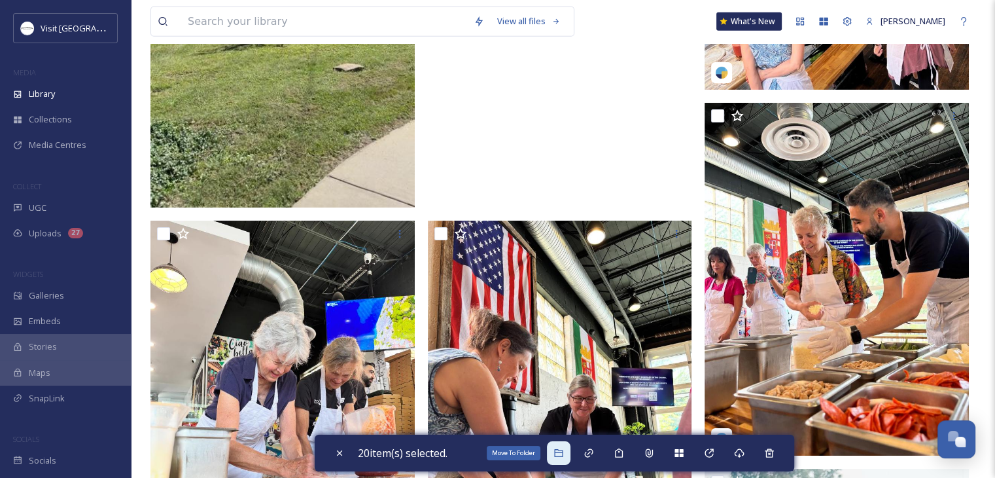
click at [564, 456] on icon at bounding box center [558, 452] width 10 height 10
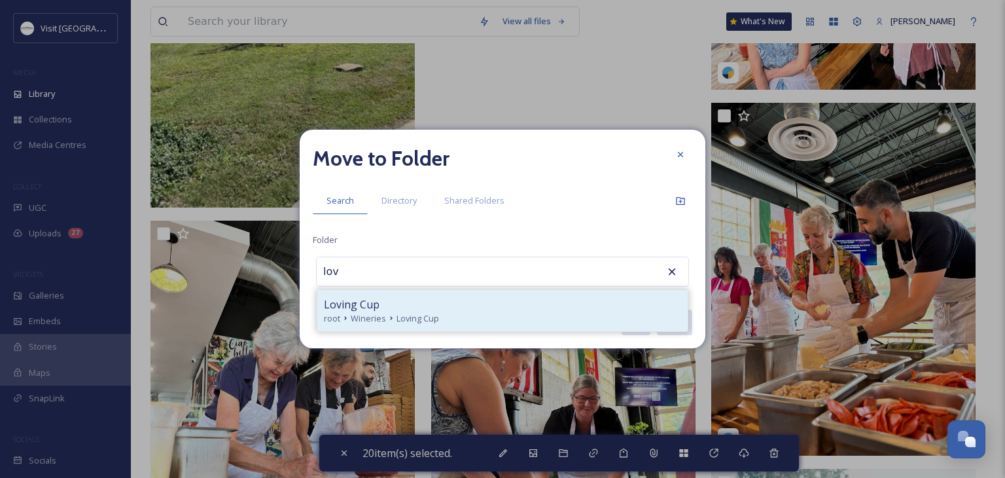
click at [438, 315] on div "root Wineries Loving Cup" at bounding box center [502, 318] width 357 height 12
type input "Loving Cup"
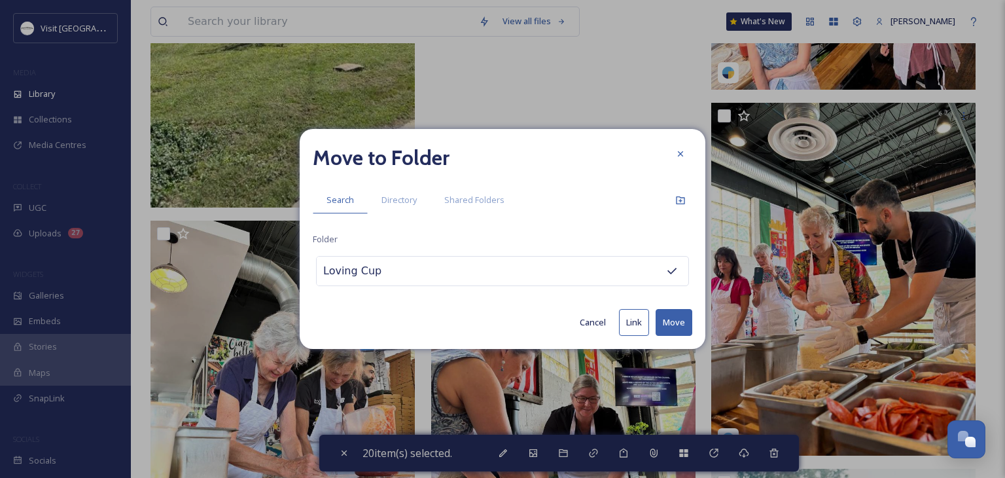
click at [686, 323] on button "Move" at bounding box center [673, 322] width 37 height 27
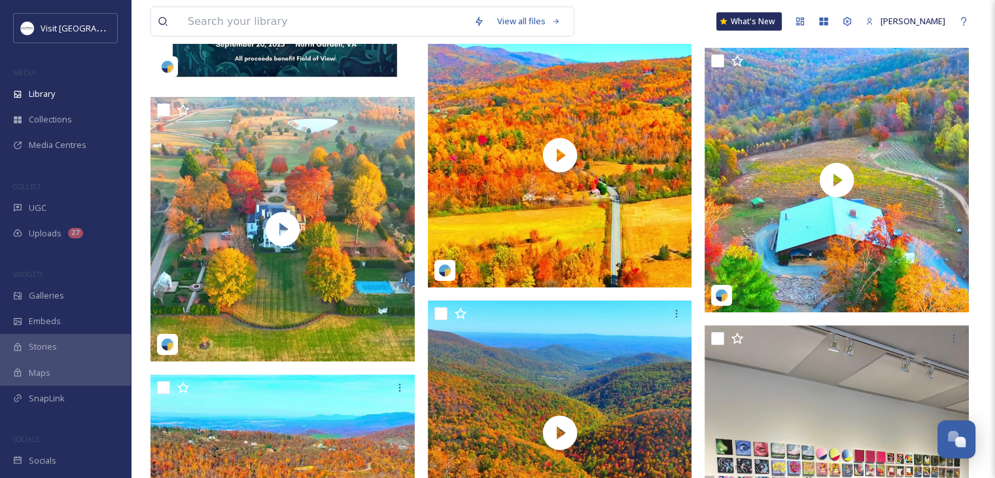
scroll to position [0, 0]
